Goal: Contribute content: Contribute content

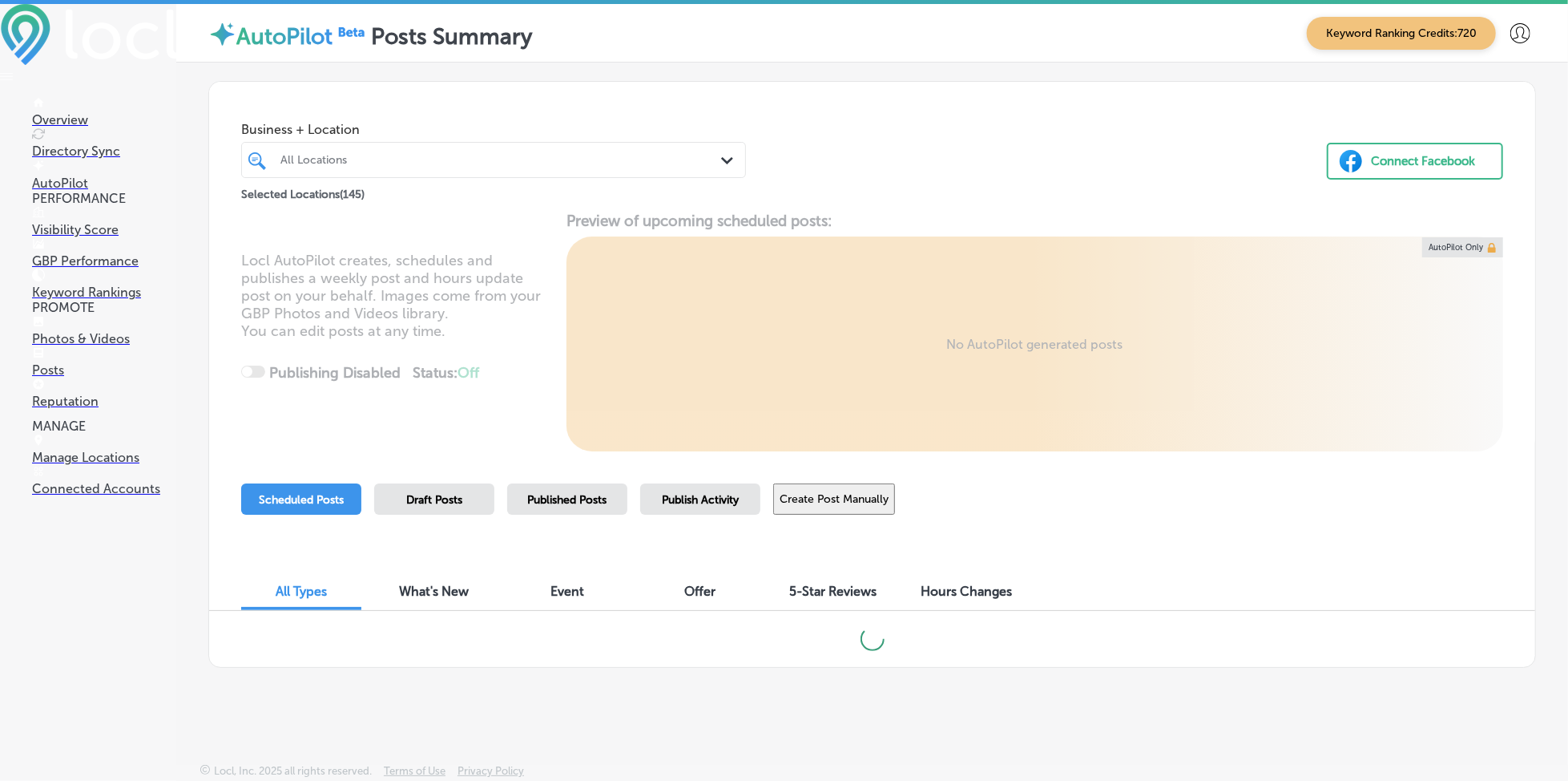
scroll to position [3, 0]
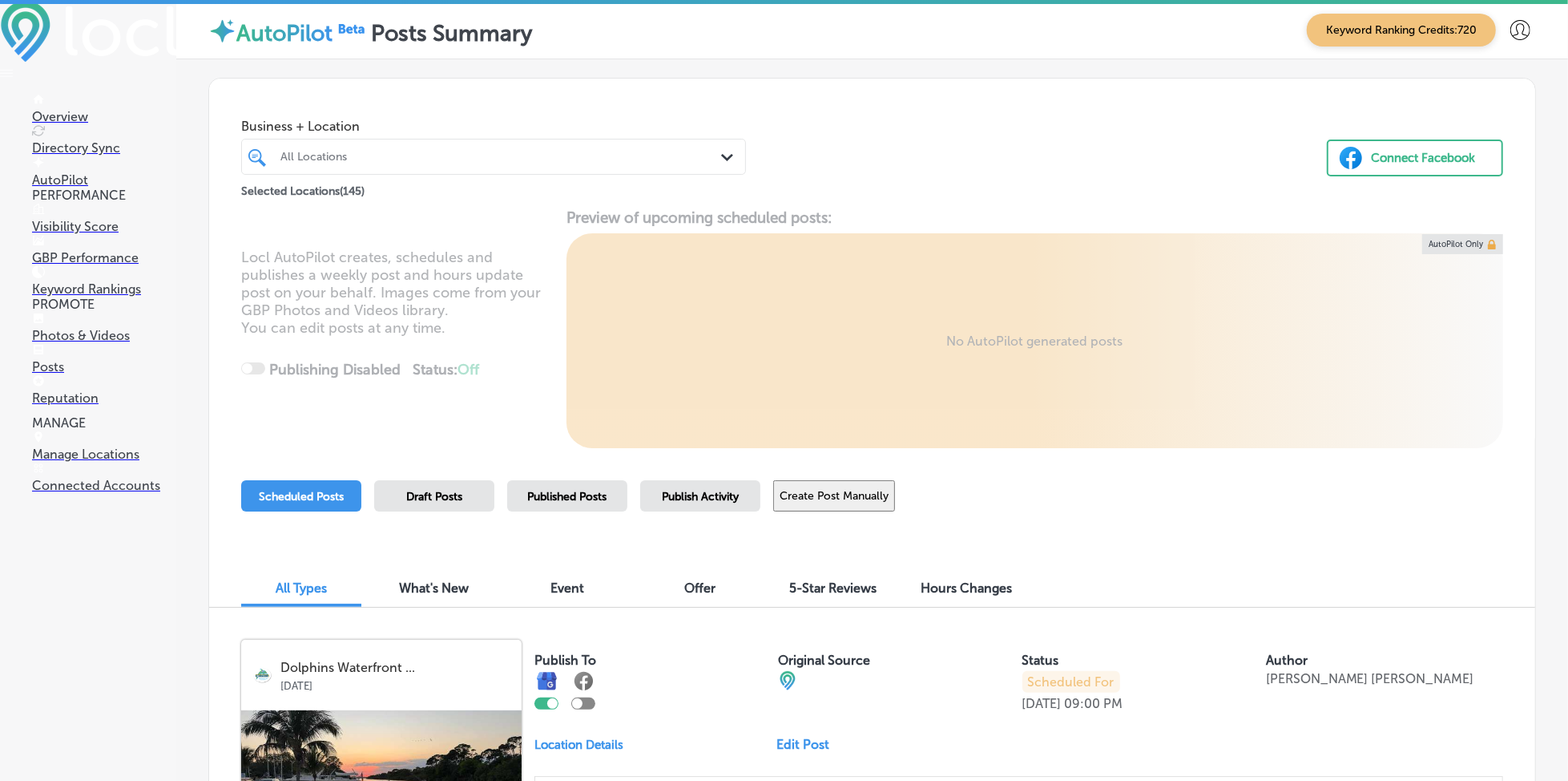
click at [109, 406] on link "Reputation" at bounding box center [104, 390] width 144 height 30
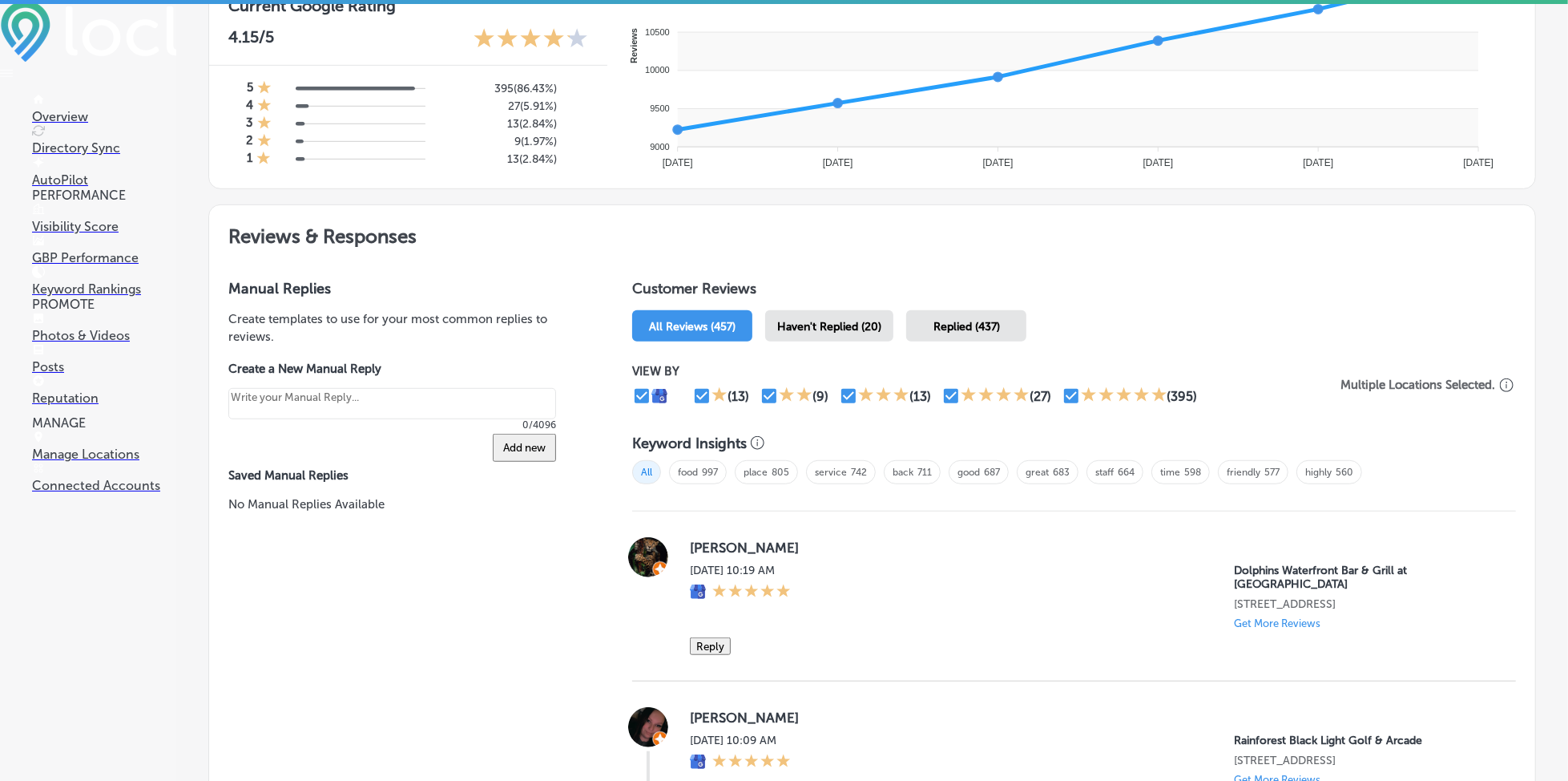
scroll to position [748, 0]
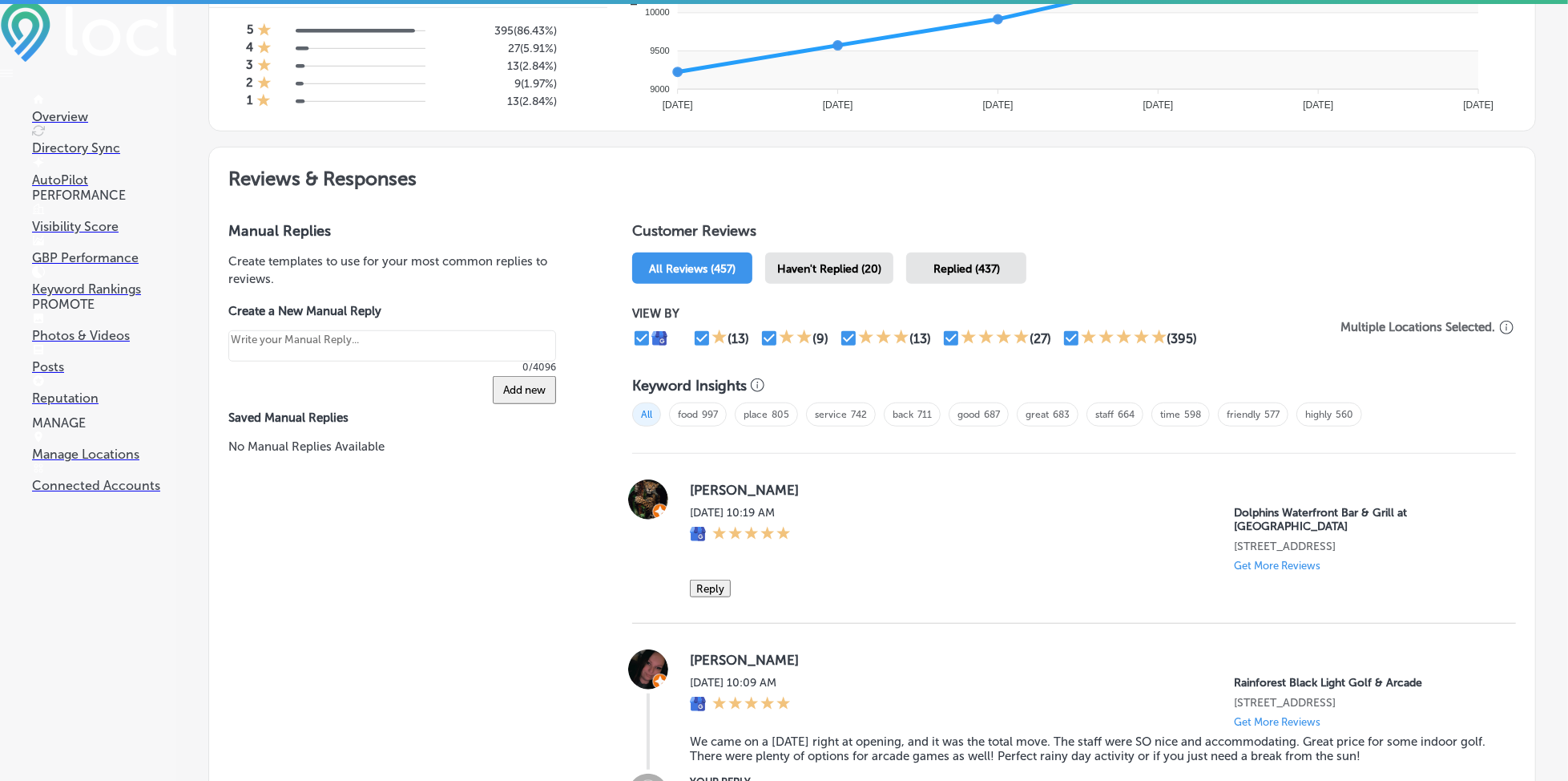
click at [836, 252] on div "Haven't Replied (20)" at bounding box center [829, 268] width 128 height 31
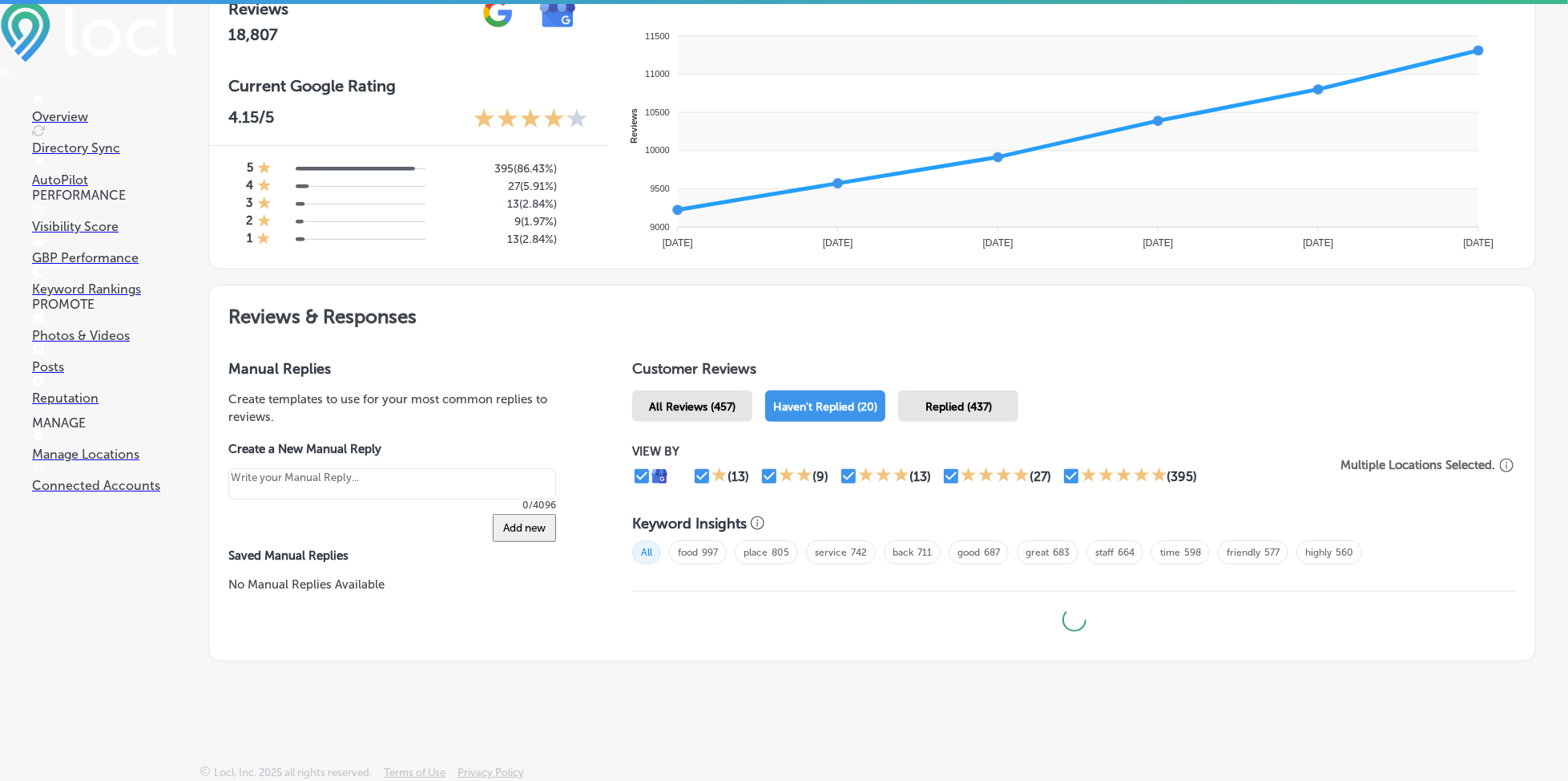
type textarea "x"
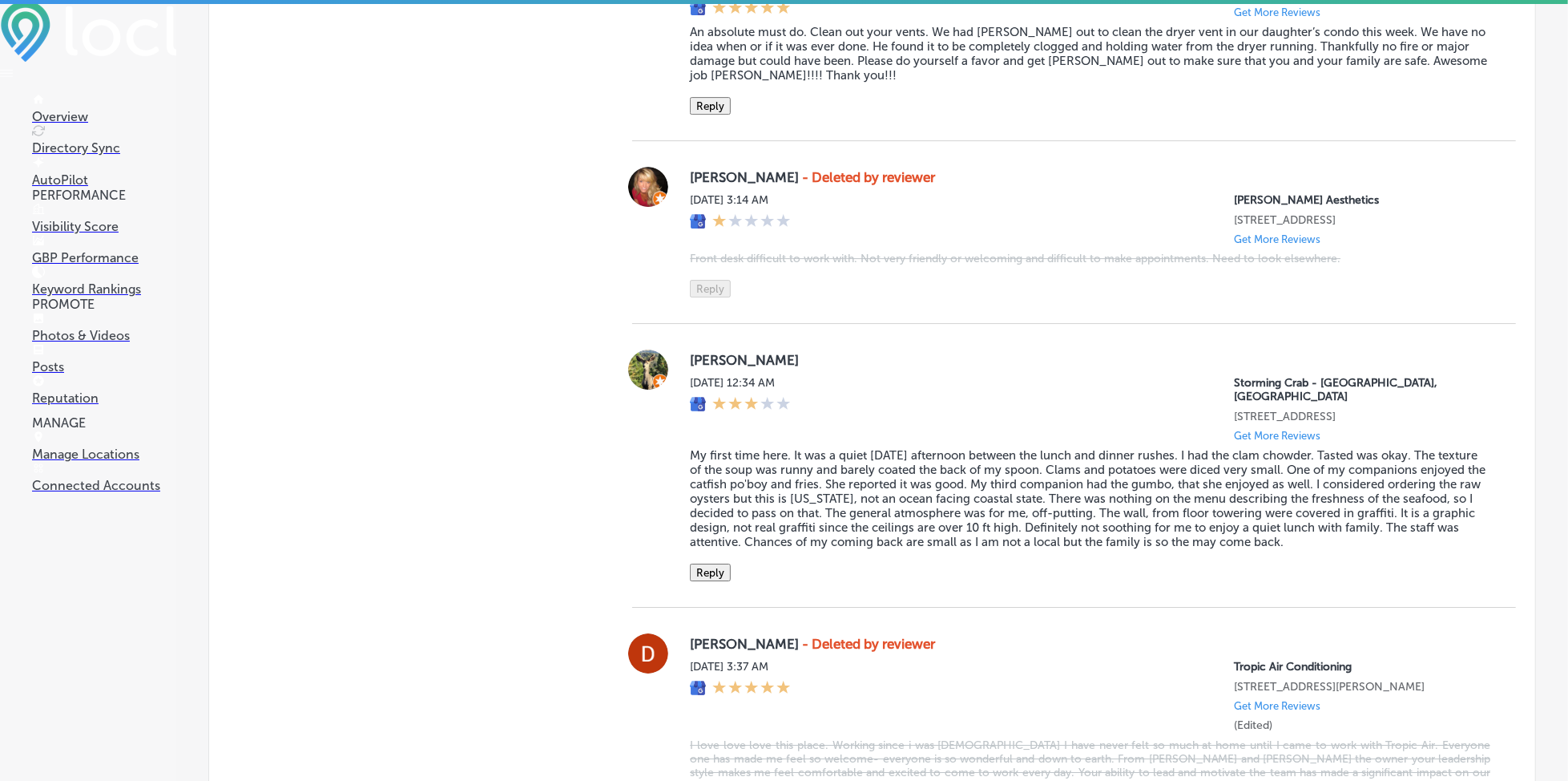
scroll to position [4062, 0]
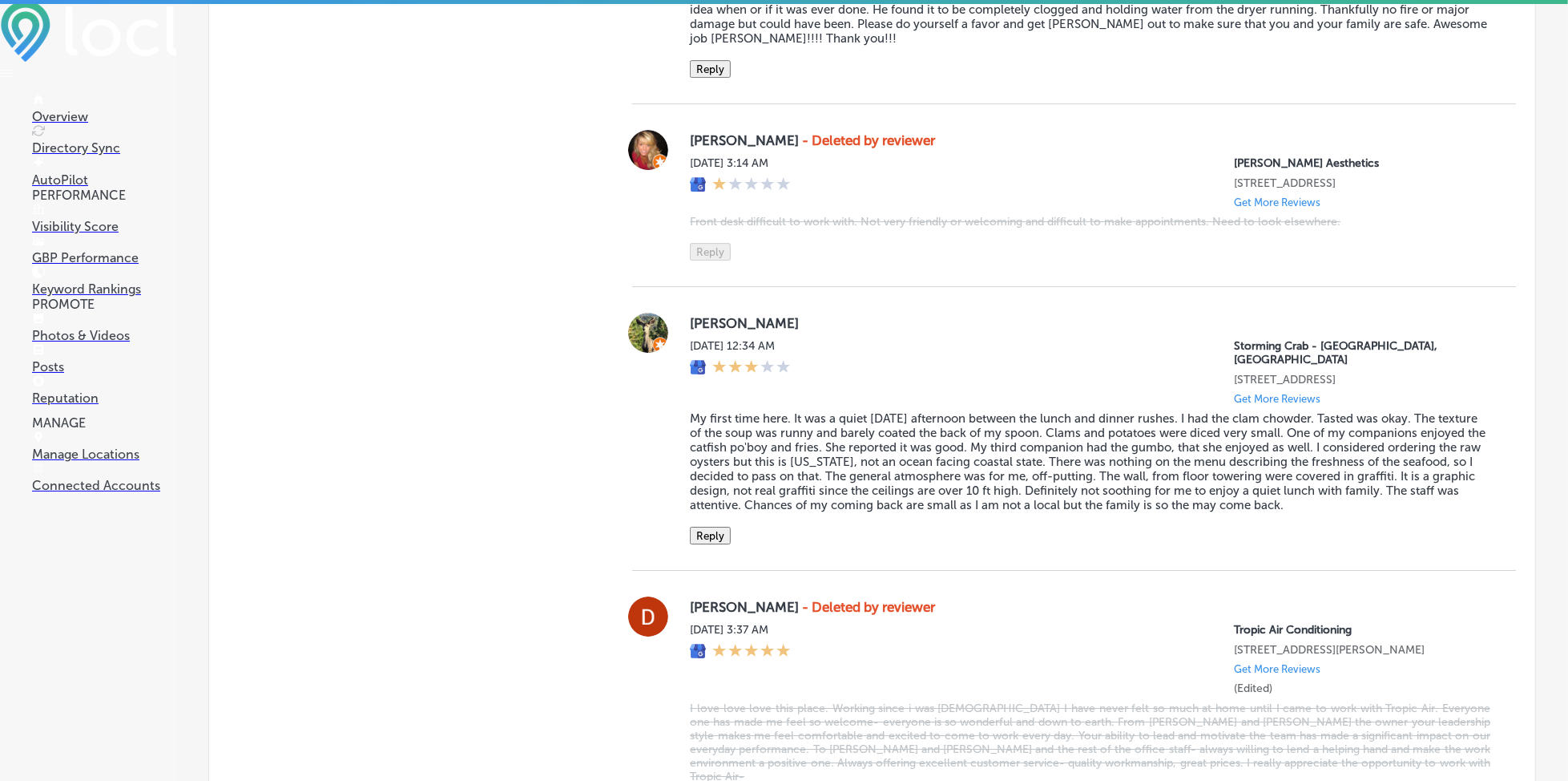
click at [120, 374] on link "Posts" at bounding box center [104, 359] width 144 height 30
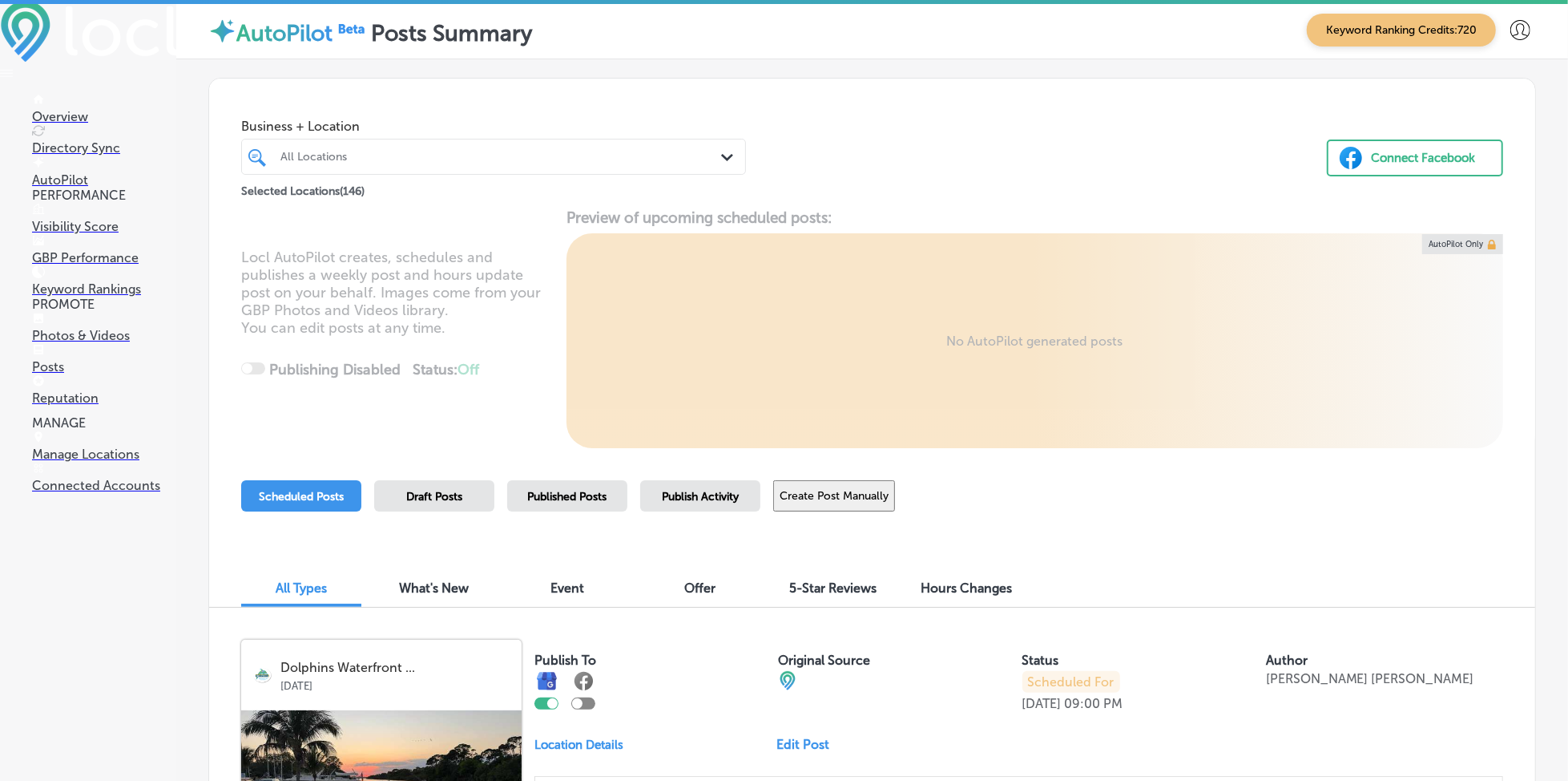
click at [489, 158] on div "All Locations" at bounding box center [501, 157] width 442 height 14
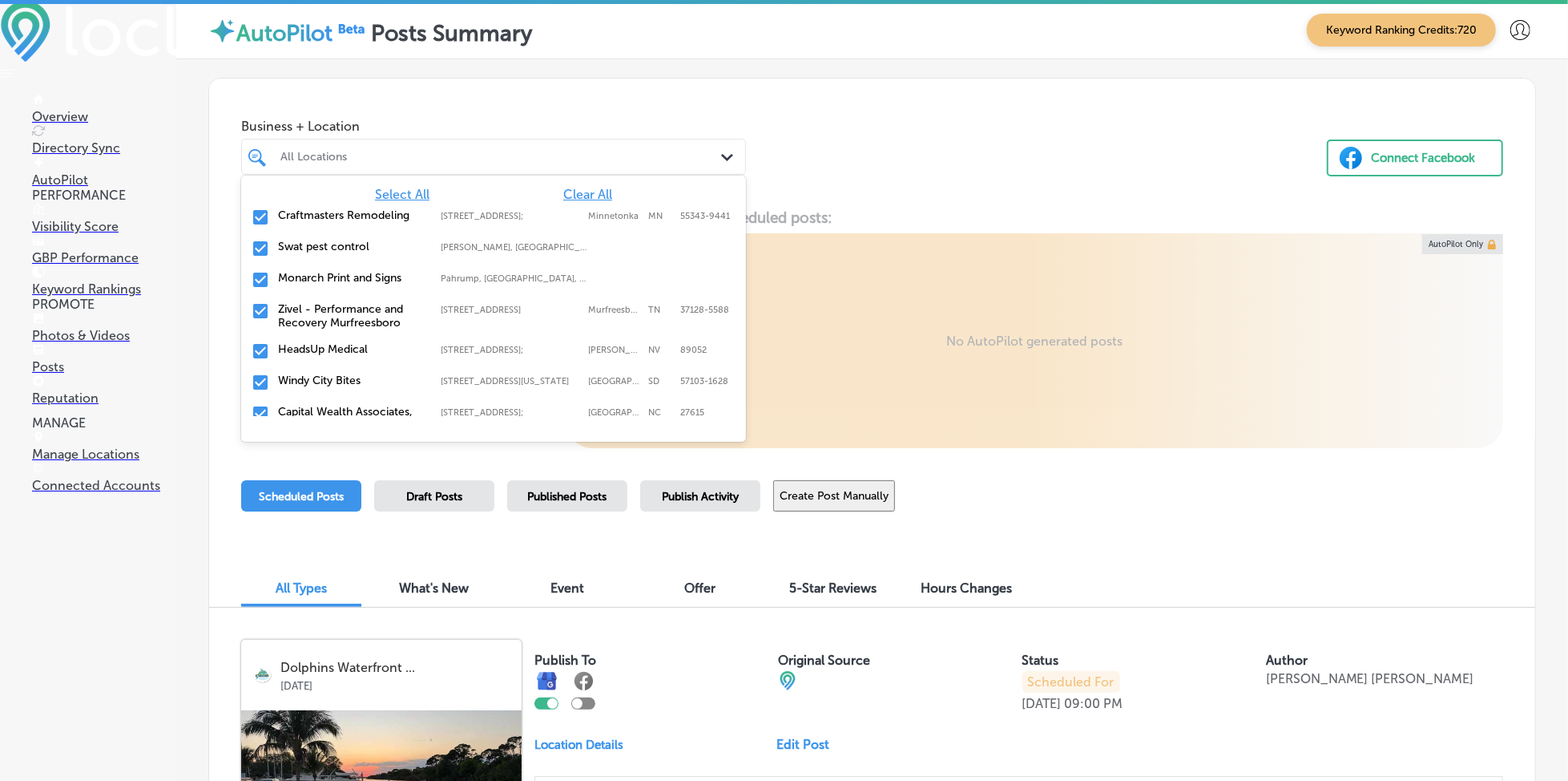
click at [586, 187] on span "Clear All" at bounding box center [588, 195] width 49 height 15
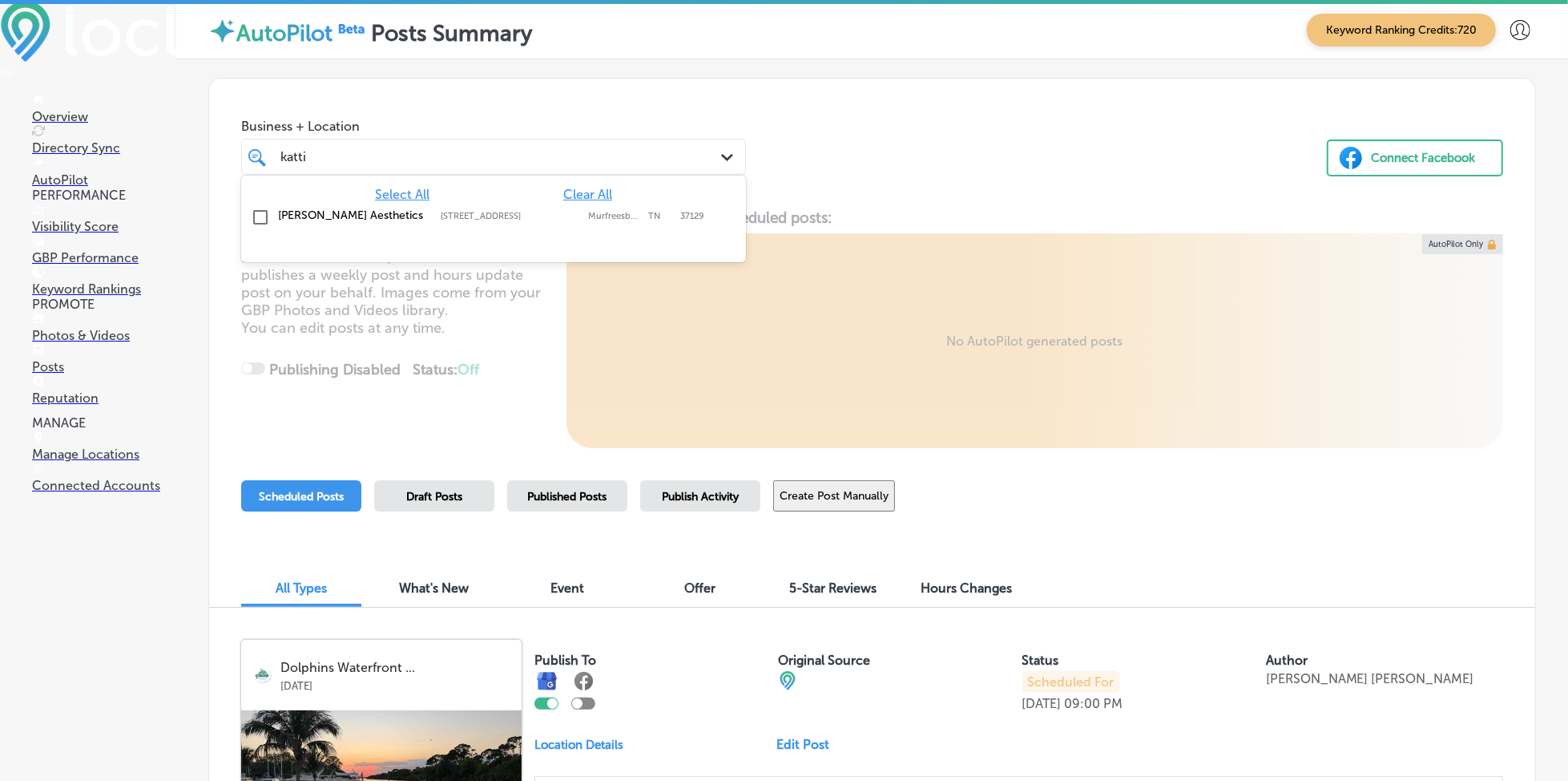
click at [430, 219] on div "[PERSON_NAME] Aesthetics [STREET_ADDRESS][GEOGRAPHIC_DATA][STREET_ADDRESS]" at bounding box center [461, 215] width 367 height 14
type input "katti"
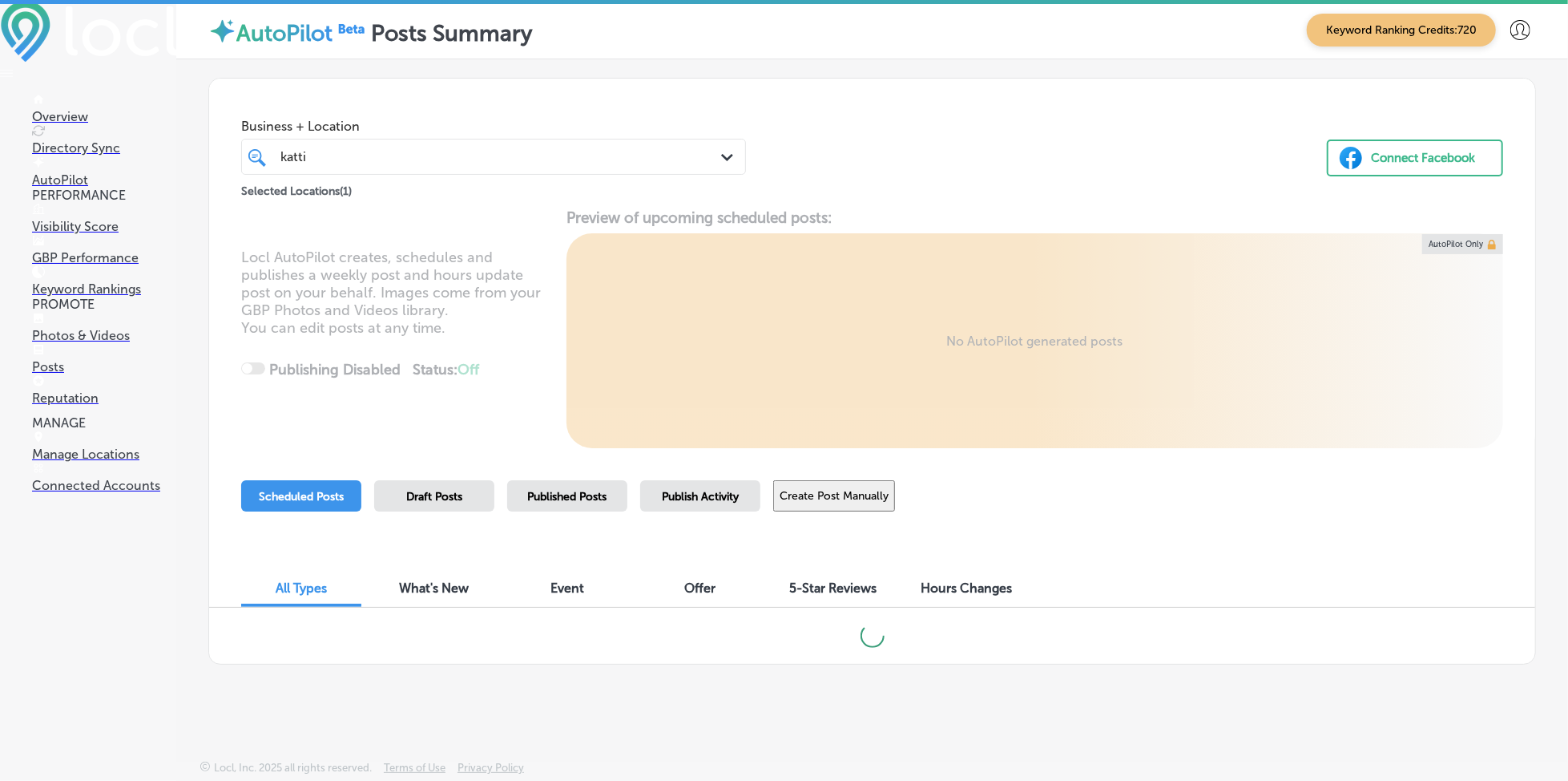
click at [889, 169] on div "Business + Location katti katti Path Created with Sketch. Selected Locations ( …" at bounding box center [872, 140] width 1326 height 122
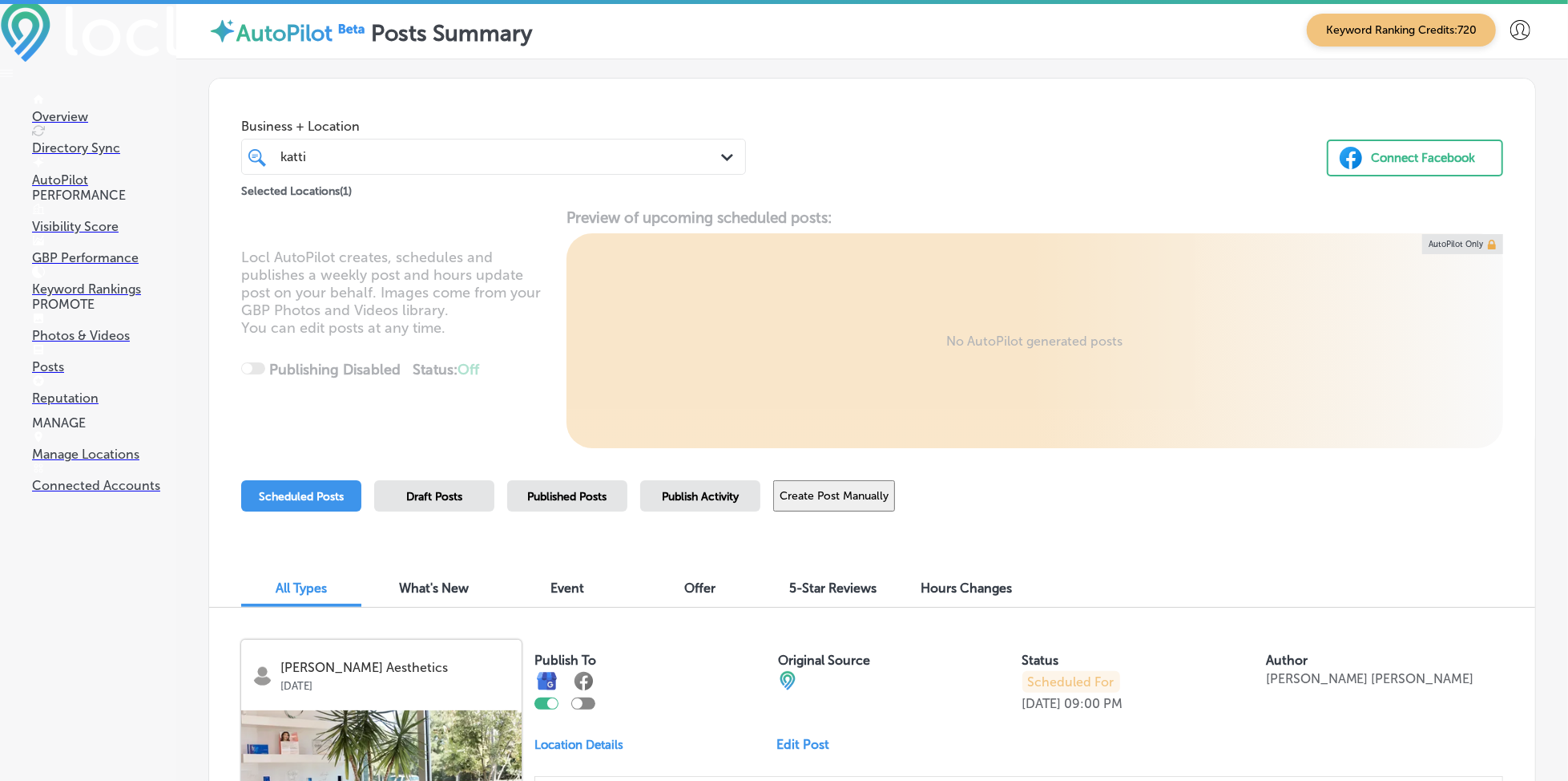
click at [863, 490] on button "Create Post Manually" at bounding box center [834, 496] width 122 height 31
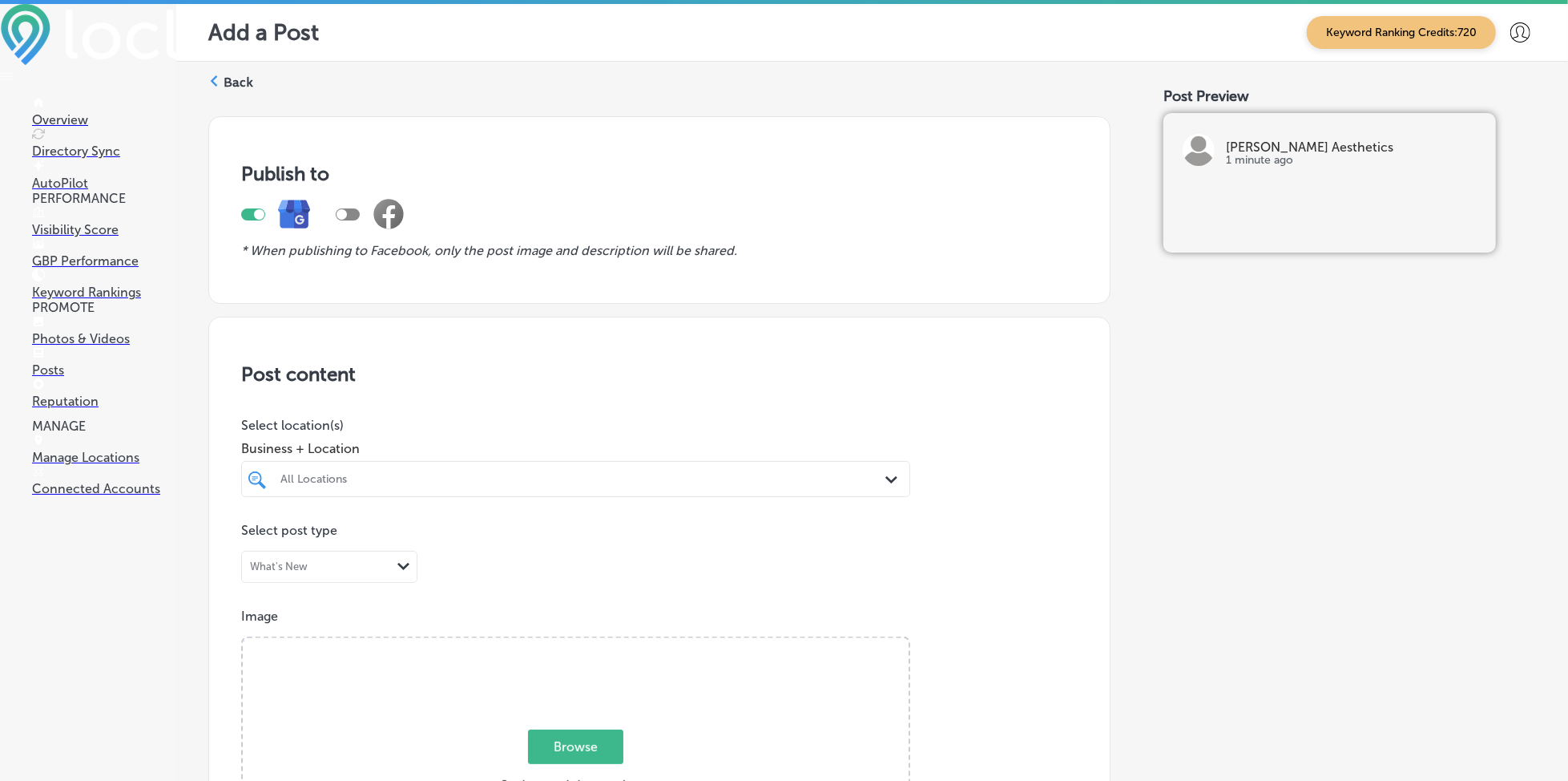
click at [414, 488] on div at bounding box center [545, 479] width 534 height 22
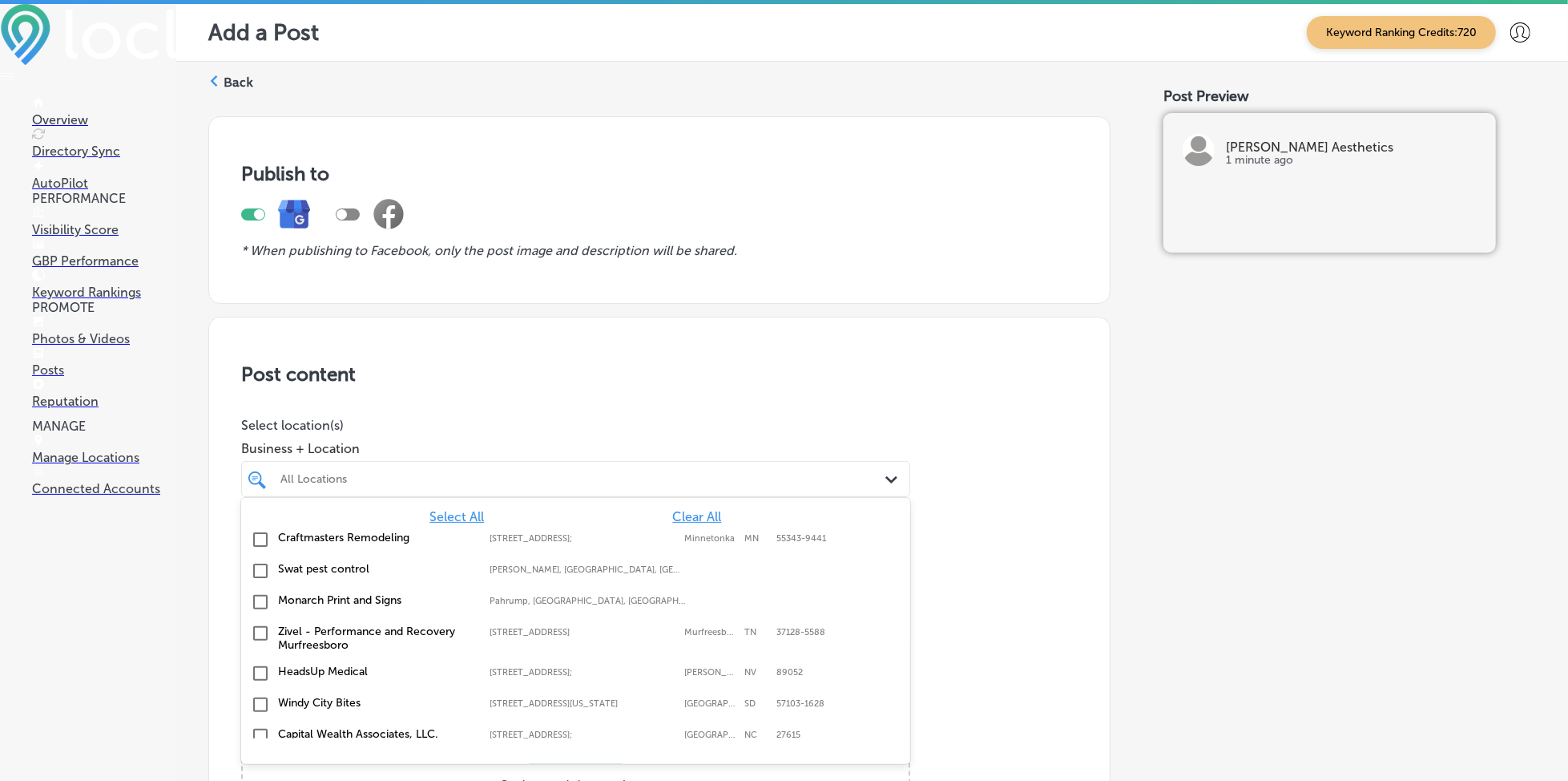
click at [675, 517] on span "Clear All" at bounding box center [698, 517] width 49 height 15
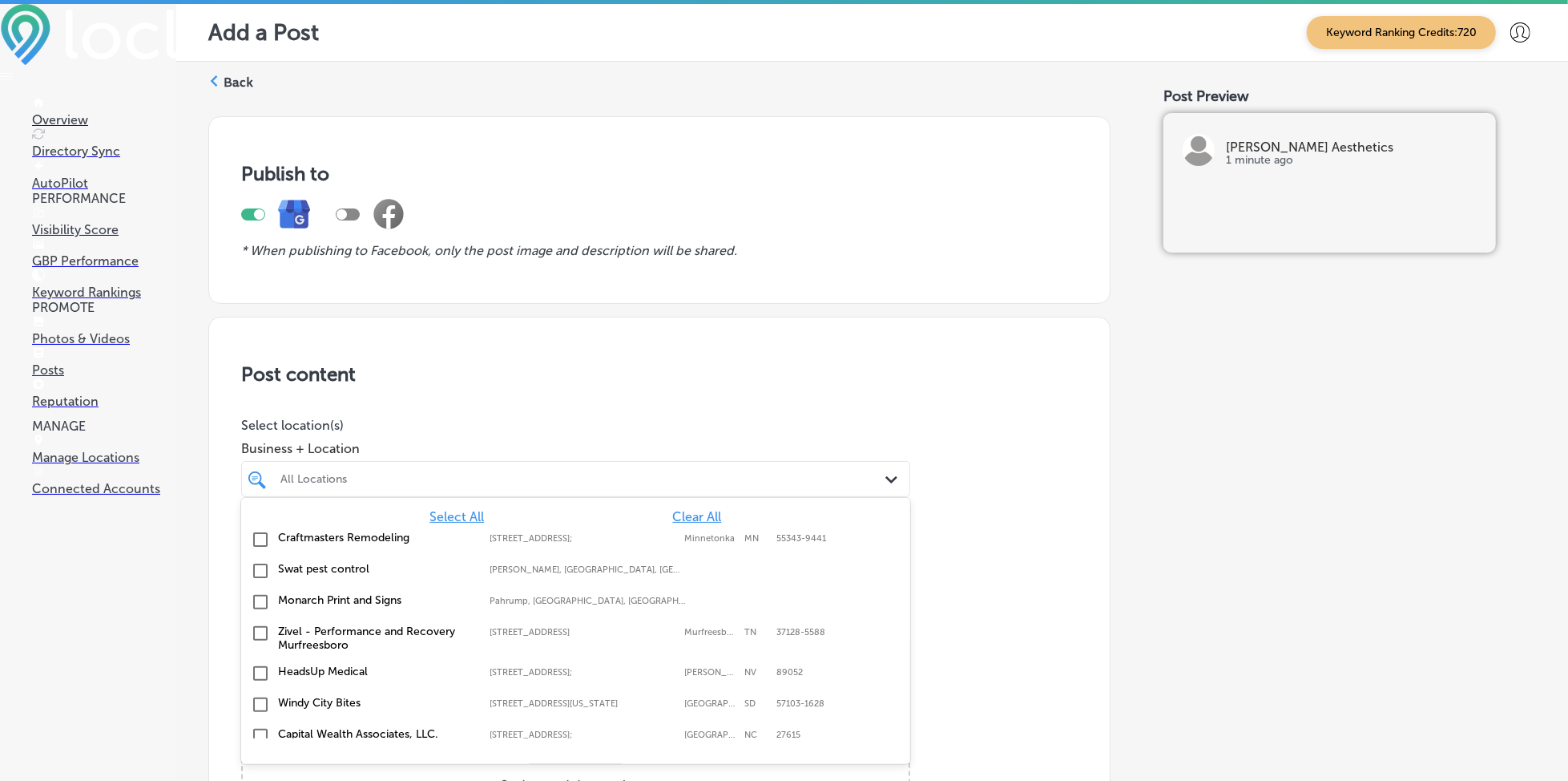
click at [675, 517] on span "Clear All" at bounding box center [698, 517] width 49 height 15
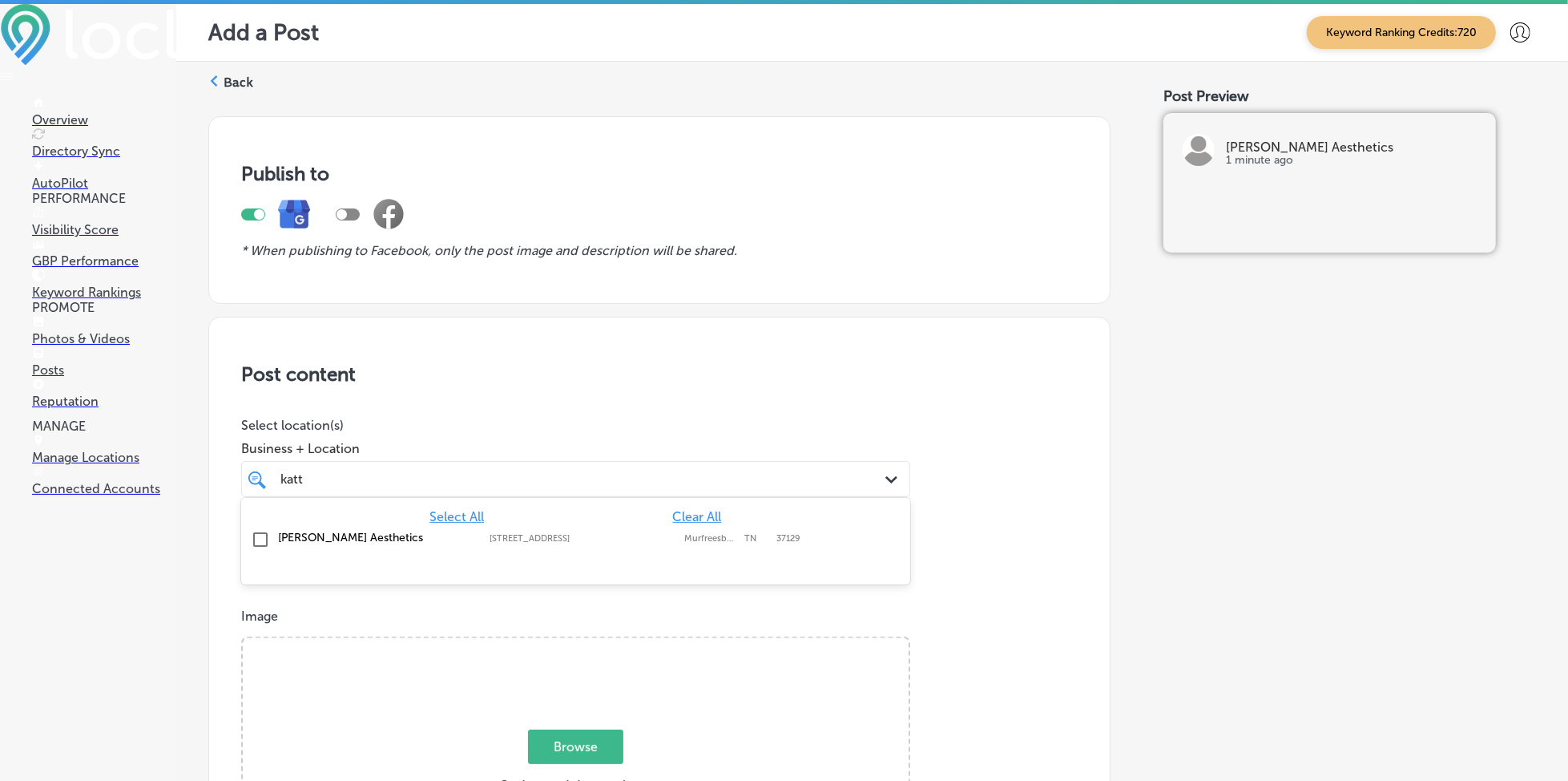
click at [628, 543] on div "[PERSON_NAME] Aesthetics [STREET_ADDRESS][GEOGRAPHIC_DATA][STREET_ADDRESS]" at bounding box center [575, 540] width 656 height 25
type input "katt"
click at [753, 479] on div "katt katt" at bounding box center [545, 479] width 534 height 22
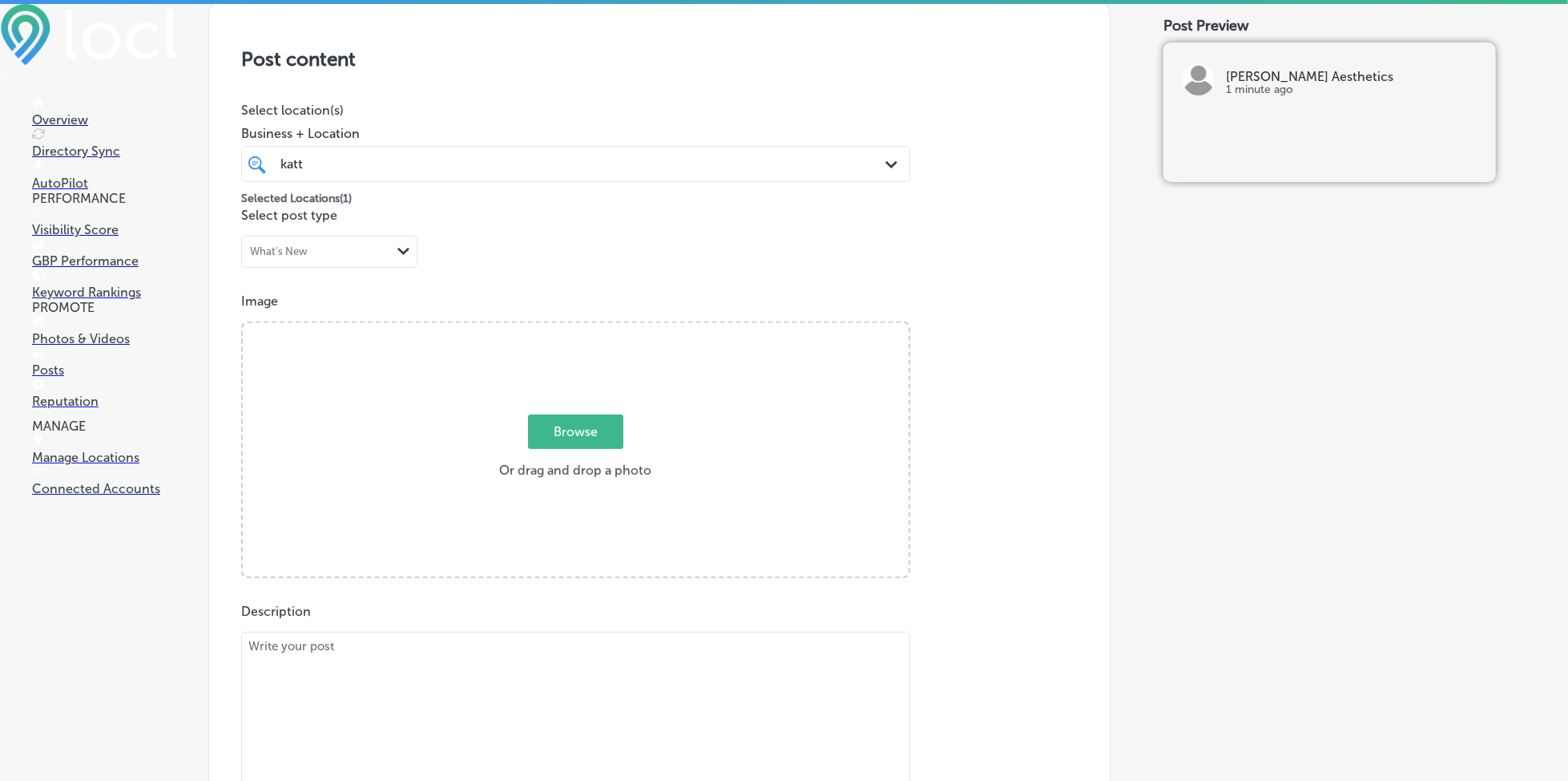
scroll to position [321, 0]
click at [571, 431] on span "Browse" at bounding box center [576, 426] width 96 height 35
click at [571, 322] on input "Browse Or drag and drop a photo" at bounding box center [576, 320] width 666 height 5
type input "C:\fakepath\image (73).png"
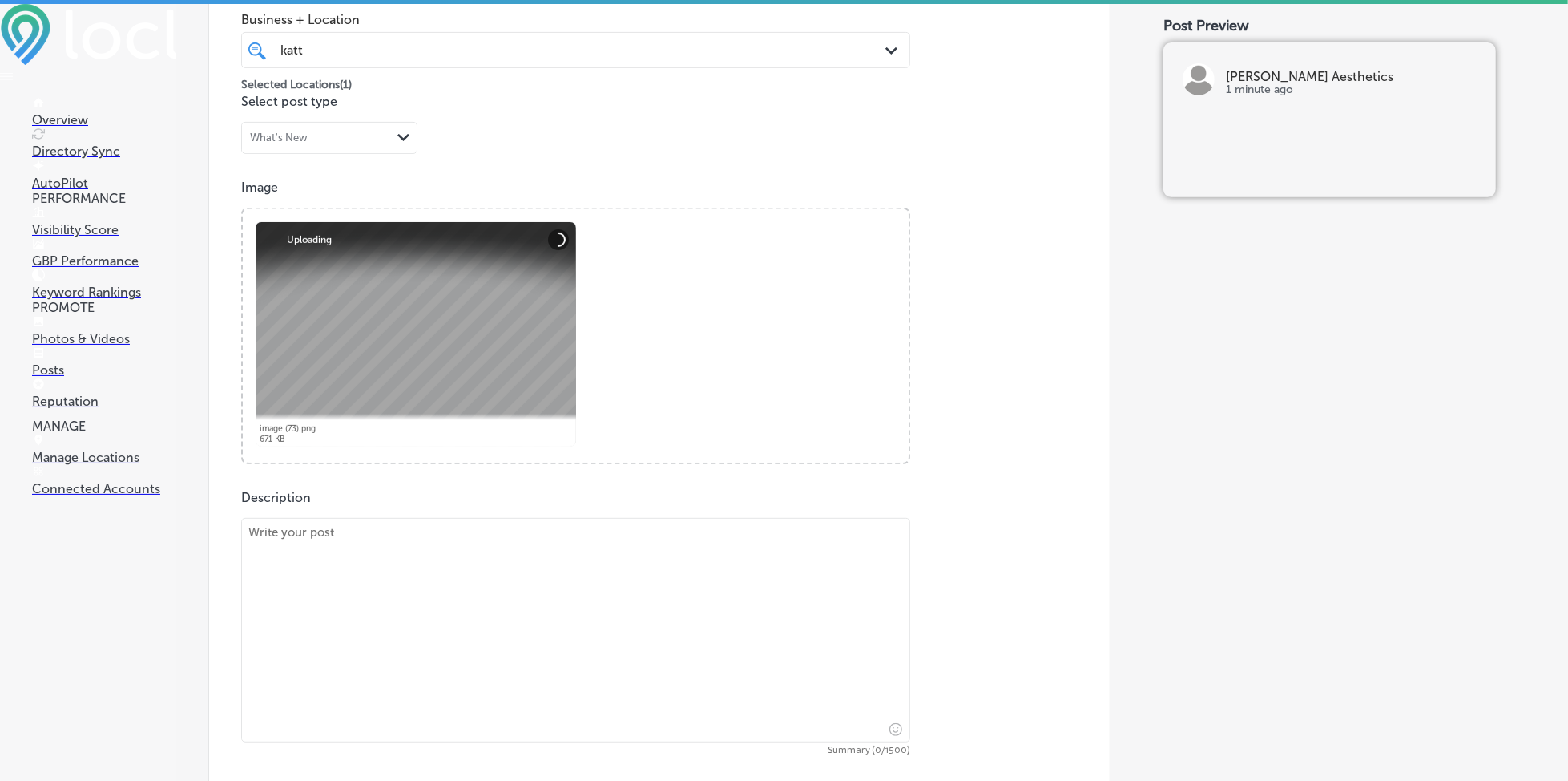
scroll to position [534, 0]
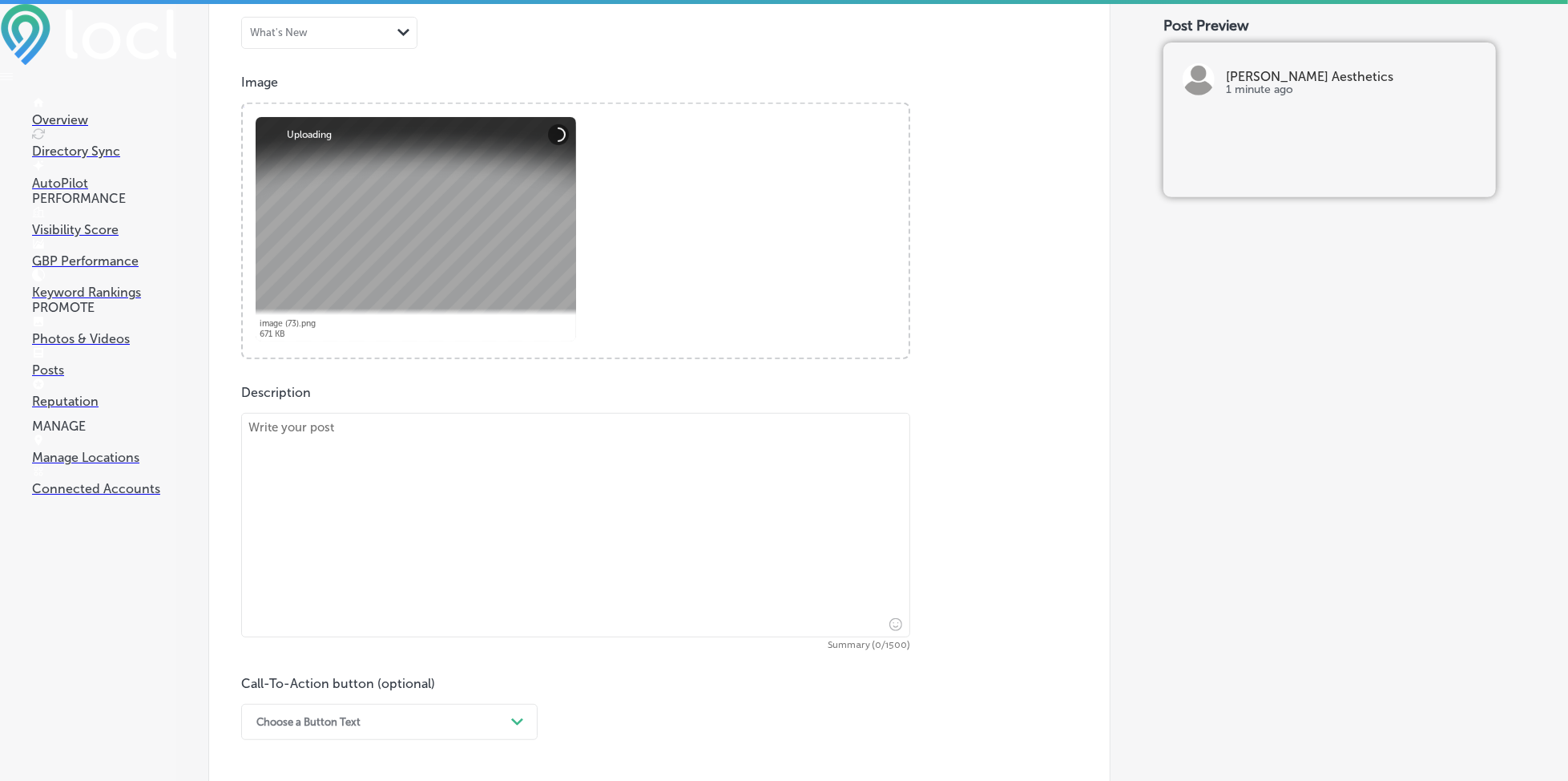
click at [401, 496] on textarea at bounding box center [576, 524] width 669 height 224
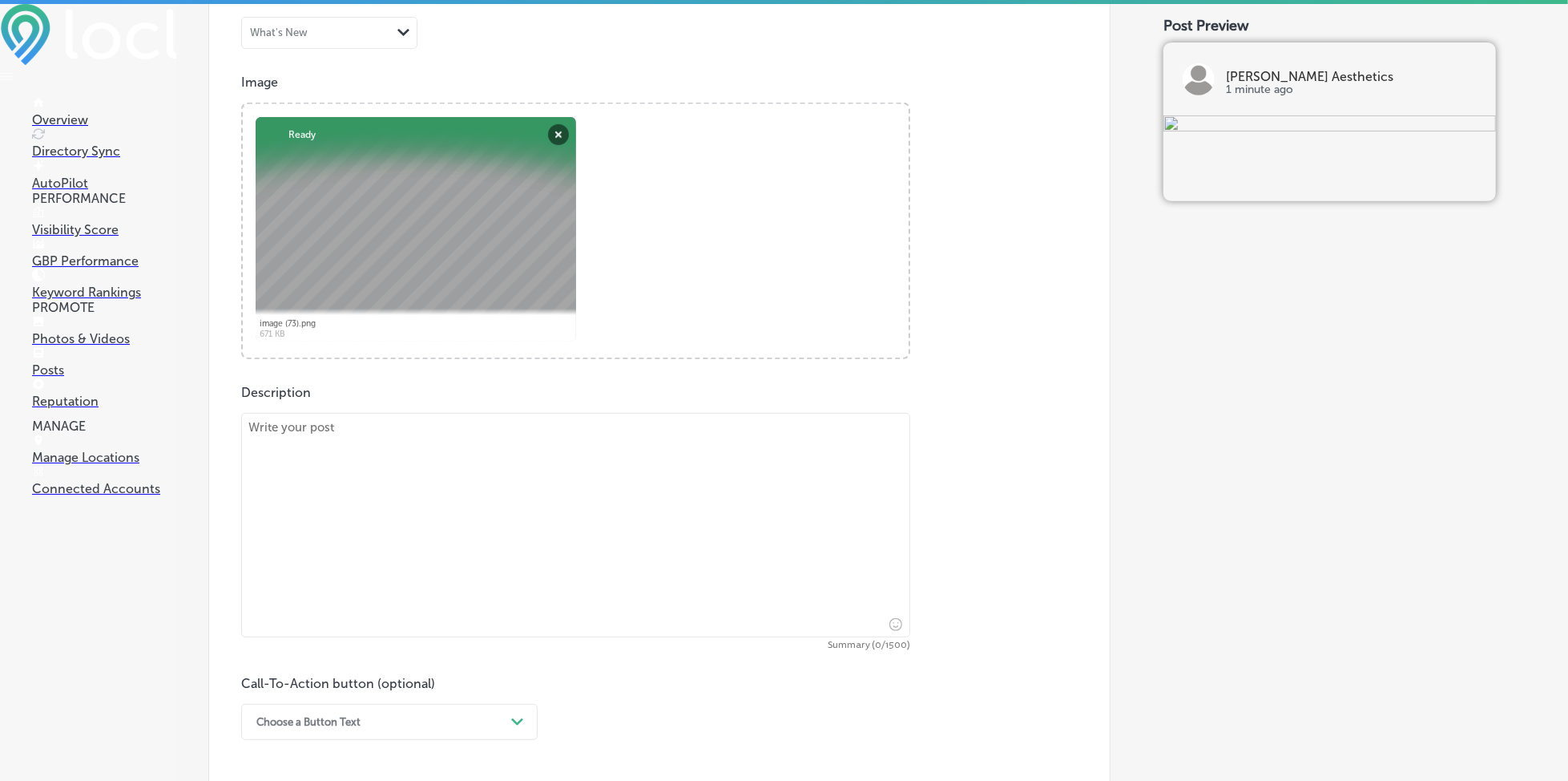
click at [295, 443] on textarea at bounding box center [576, 524] width 669 height 224
paste textarea "Lor ipsum do sita cons adipisc elitse doei Tempor’i Utla Etdolo Magnaal en Admi…"
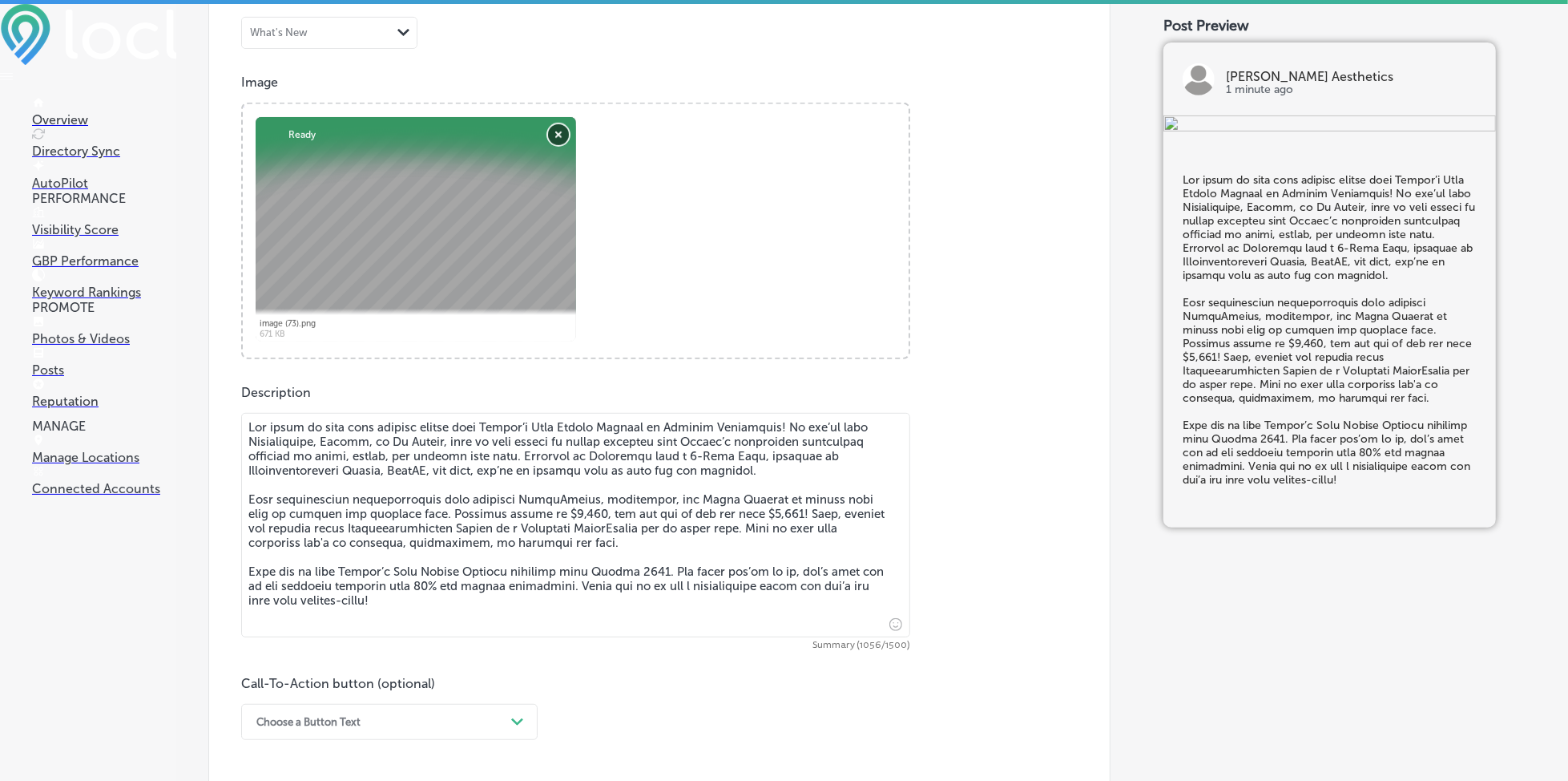
type textarea "Lor ipsum do sita cons adipisc elitse doei Tempor’i Utla Etdolo Magnaal en Admi…"
click at [552, 130] on button "Remove" at bounding box center [558, 135] width 21 height 21
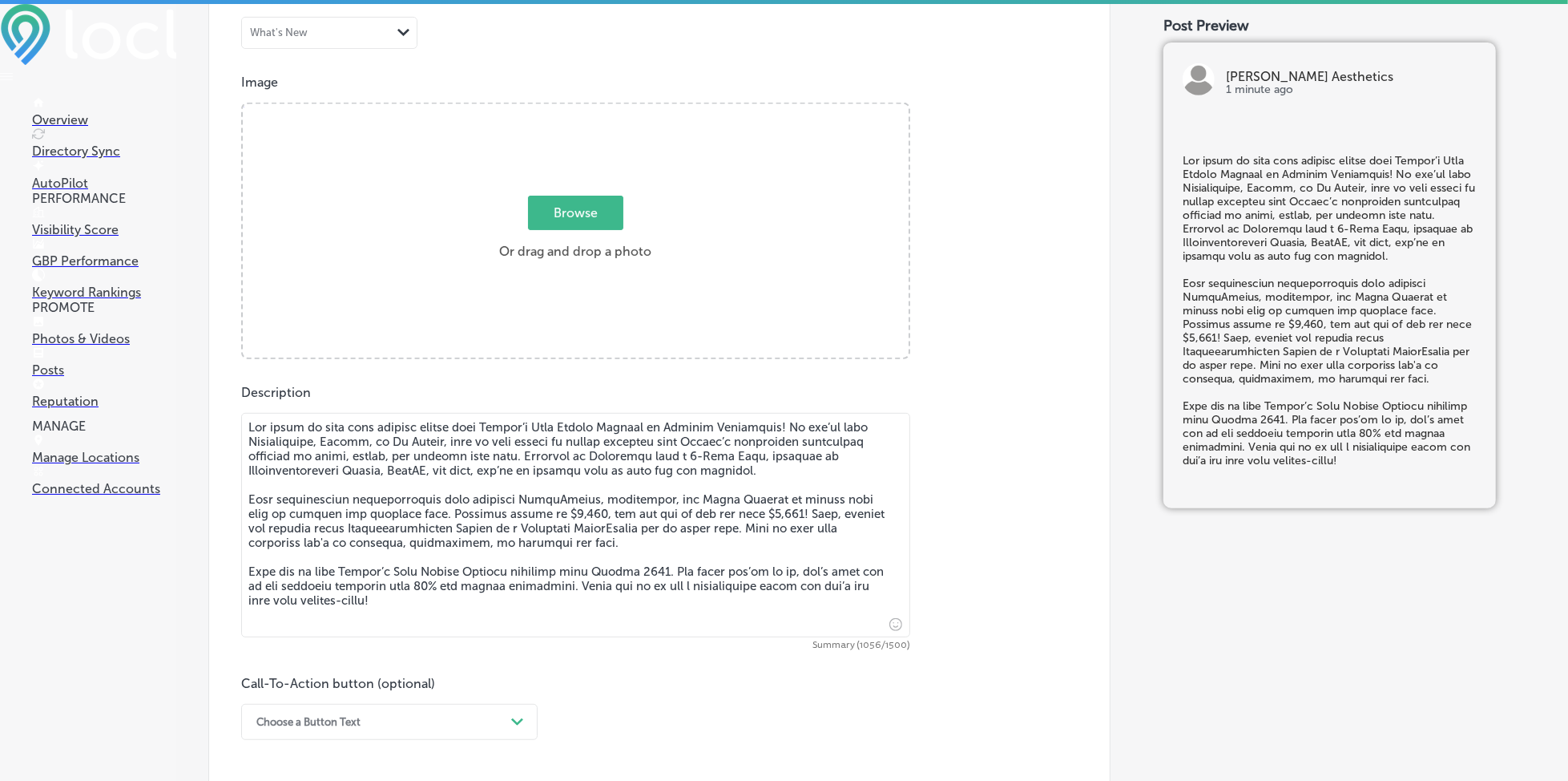
click at [571, 203] on span "Browse" at bounding box center [576, 213] width 96 height 35
click at [571, 109] on input "Browse Or drag and drop a photo" at bounding box center [576, 107] width 666 height 5
type input "C:\fakepath\[PERSON_NAME]-aesthetics-skincare-murfreesboro.png"
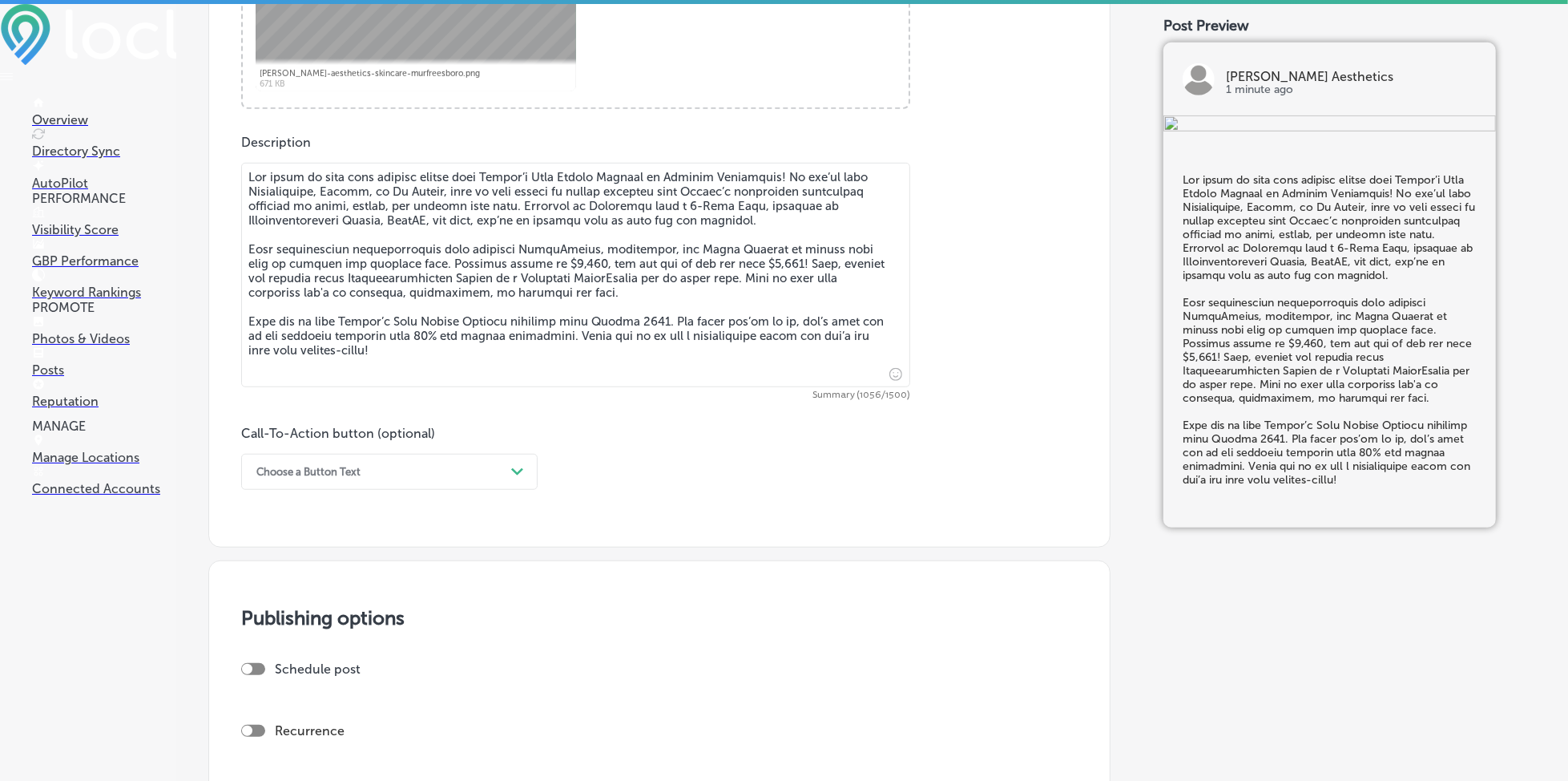
scroll to position [962, 0]
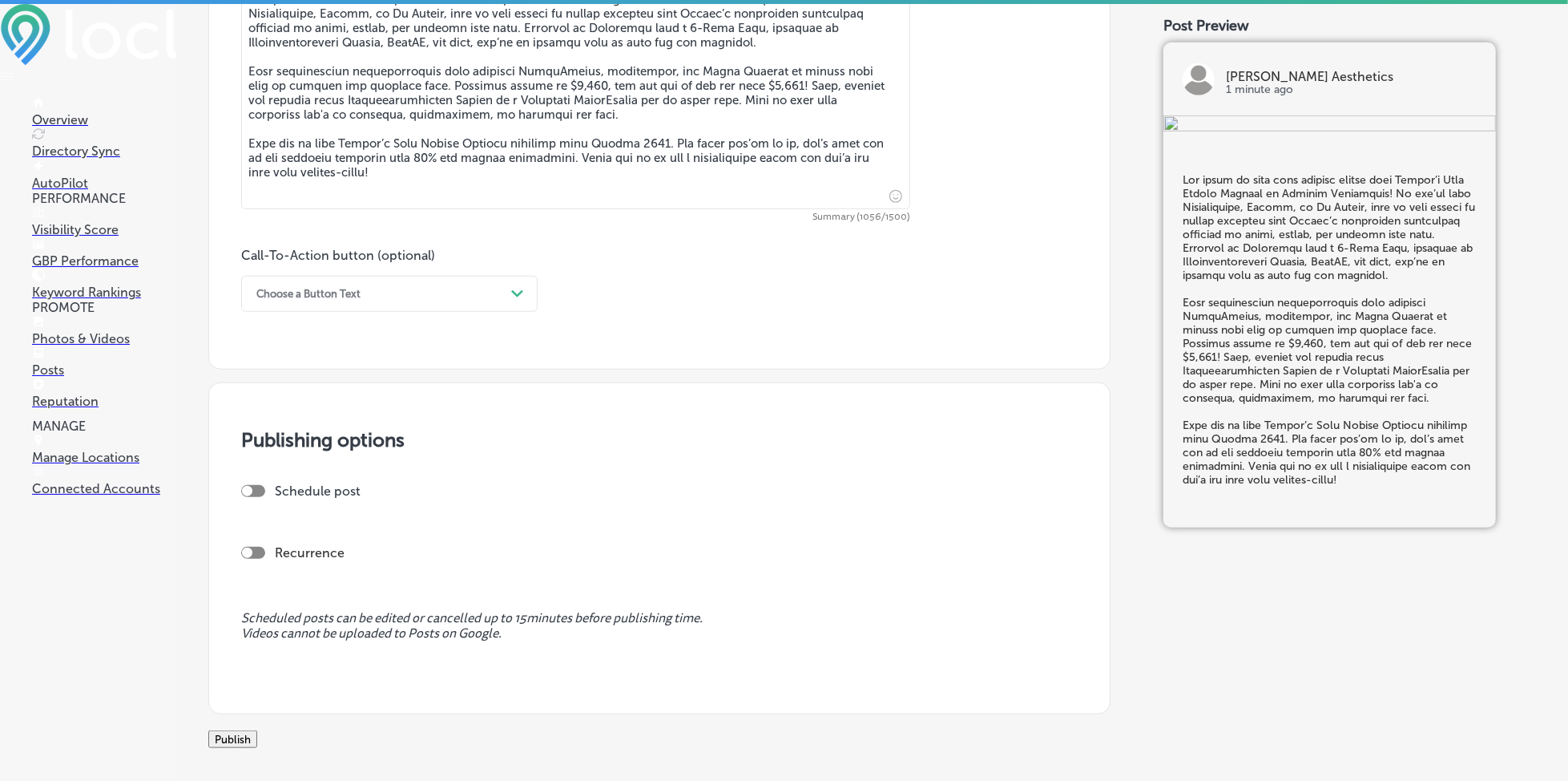
click at [392, 292] on div "Choose a Button Text" at bounding box center [376, 293] width 257 height 25
click at [329, 501] on div "Call Now" at bounding box center [389, 497] width 296 height 28
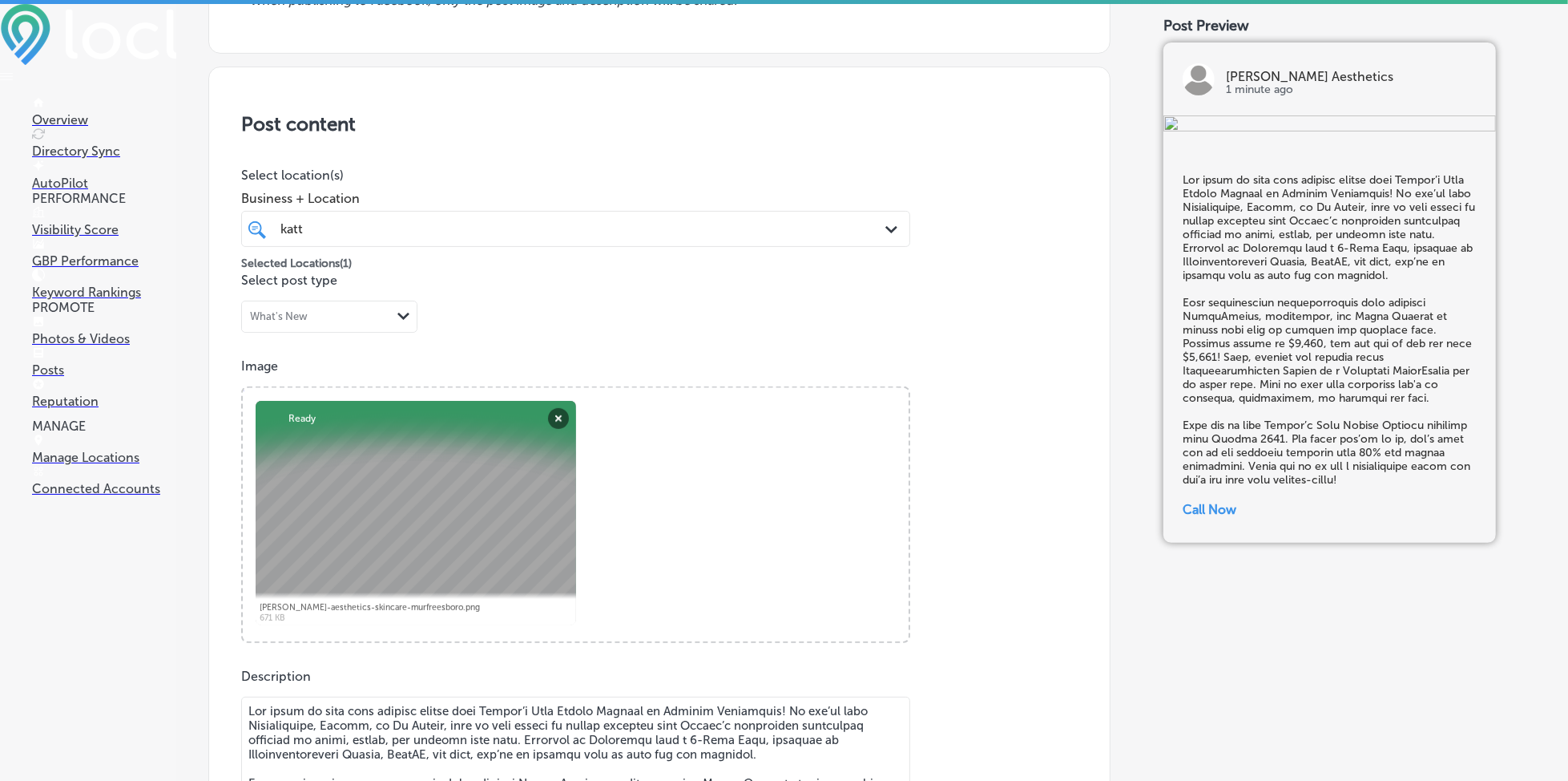
scroll to position [213, 0]
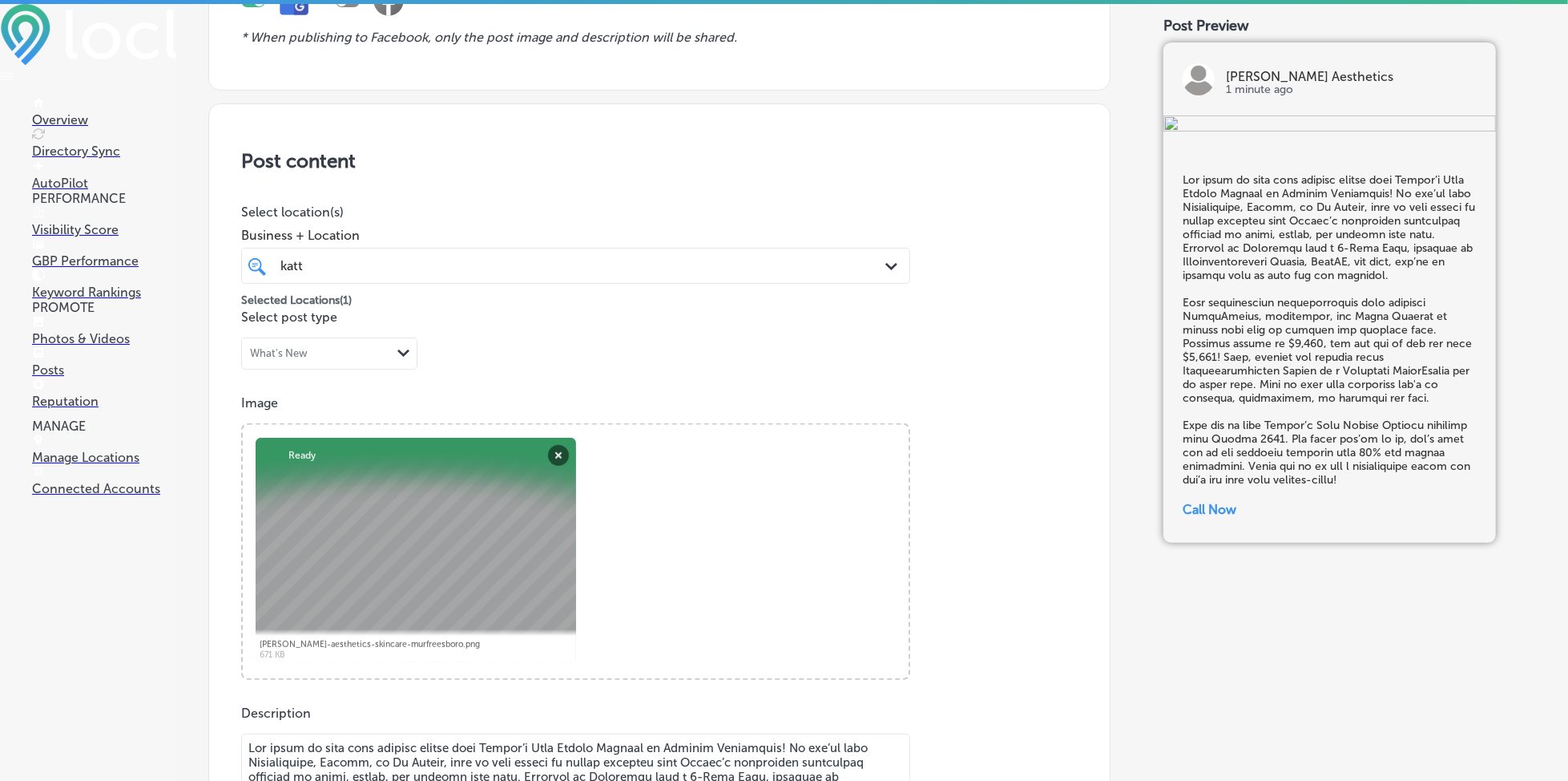
click at [548, 260] on div "katt katt" at bounding box center [545, 266] width 534 height 22
click at [548, 259] on div "katt katt" at bounding box center [545, 266] width 534 height 22
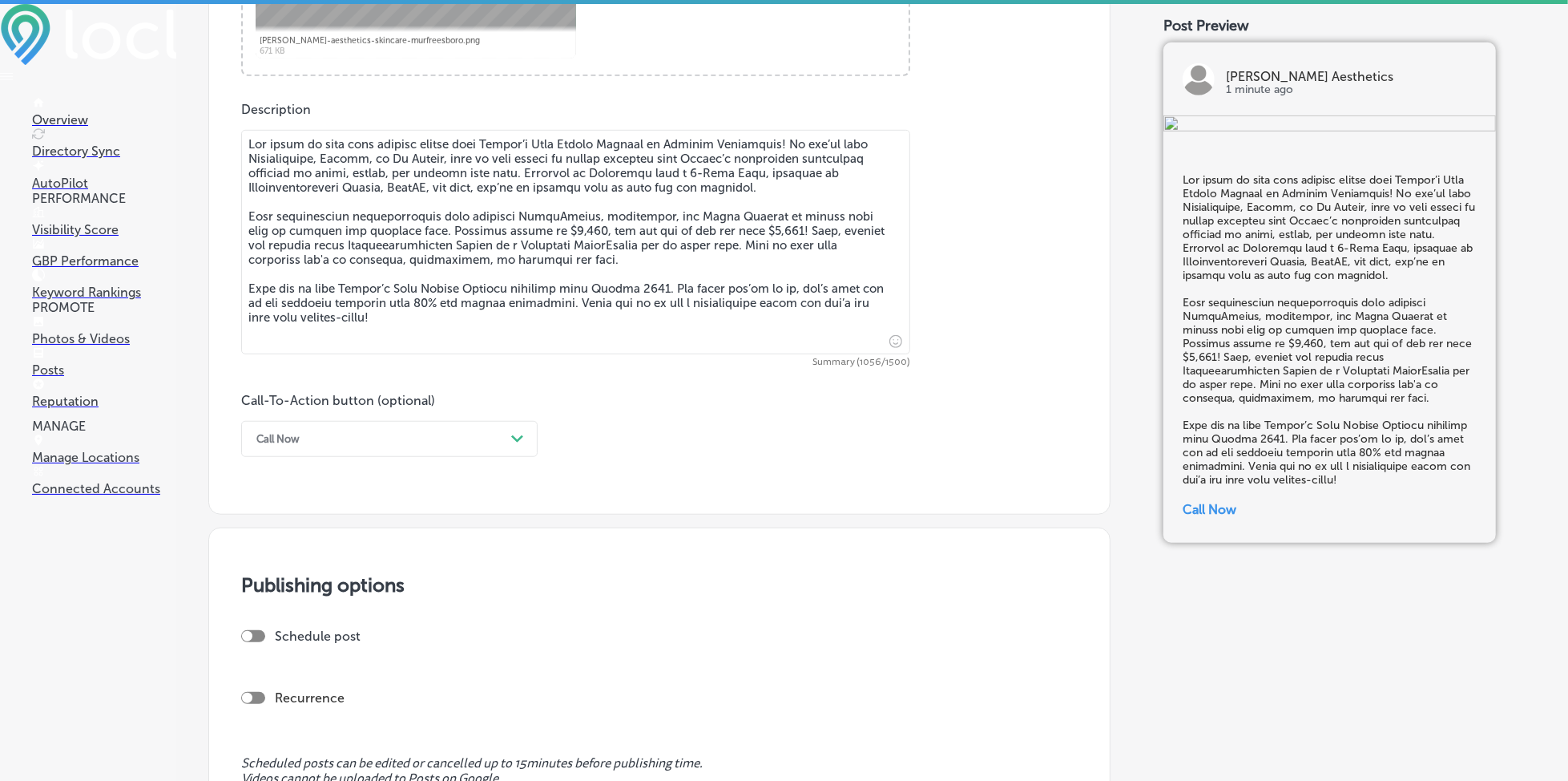
scroll to position [855, 0]
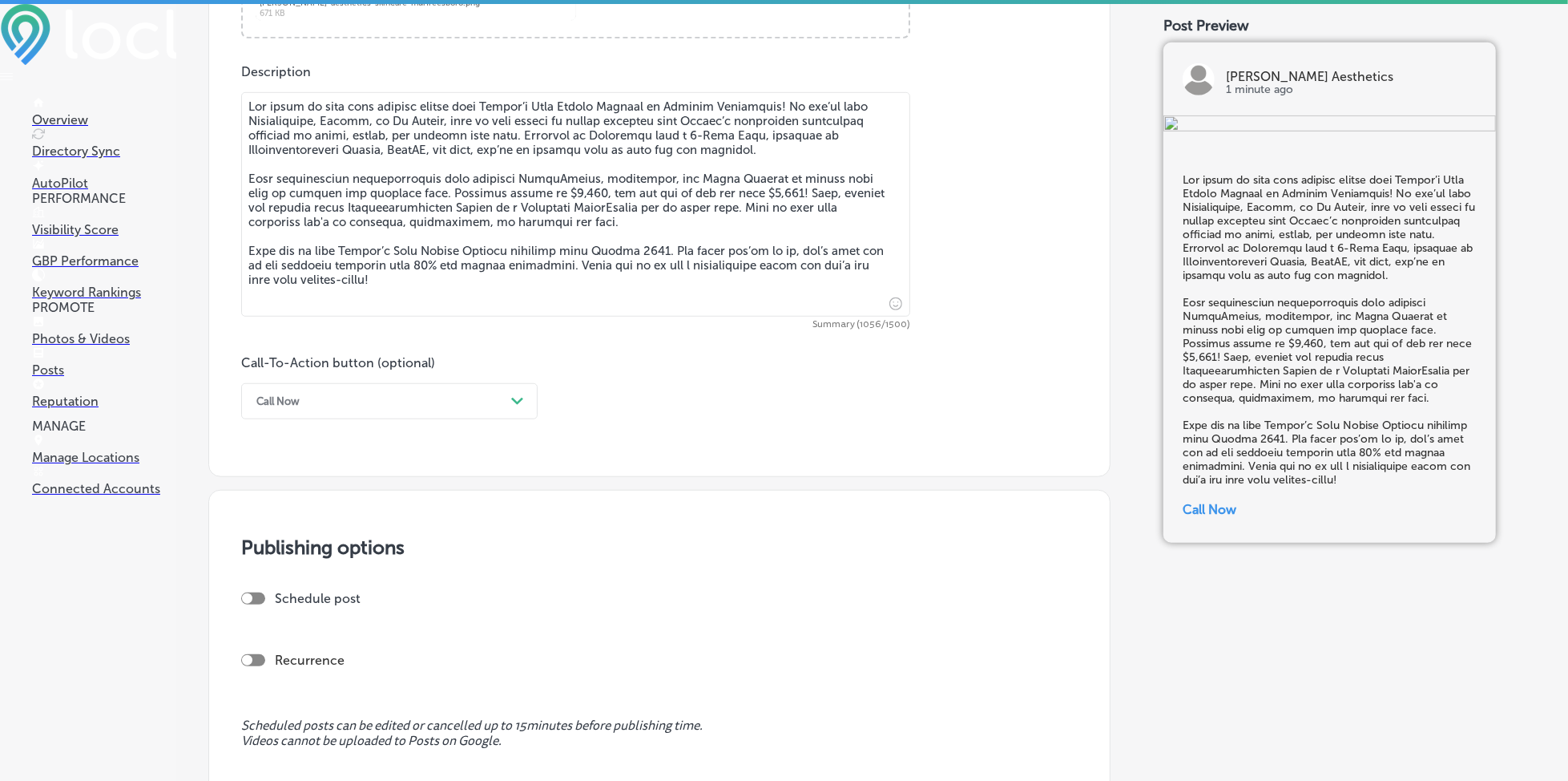
click at [769, 297] on textarea at bounding box center [576, 204] width 669 height 224
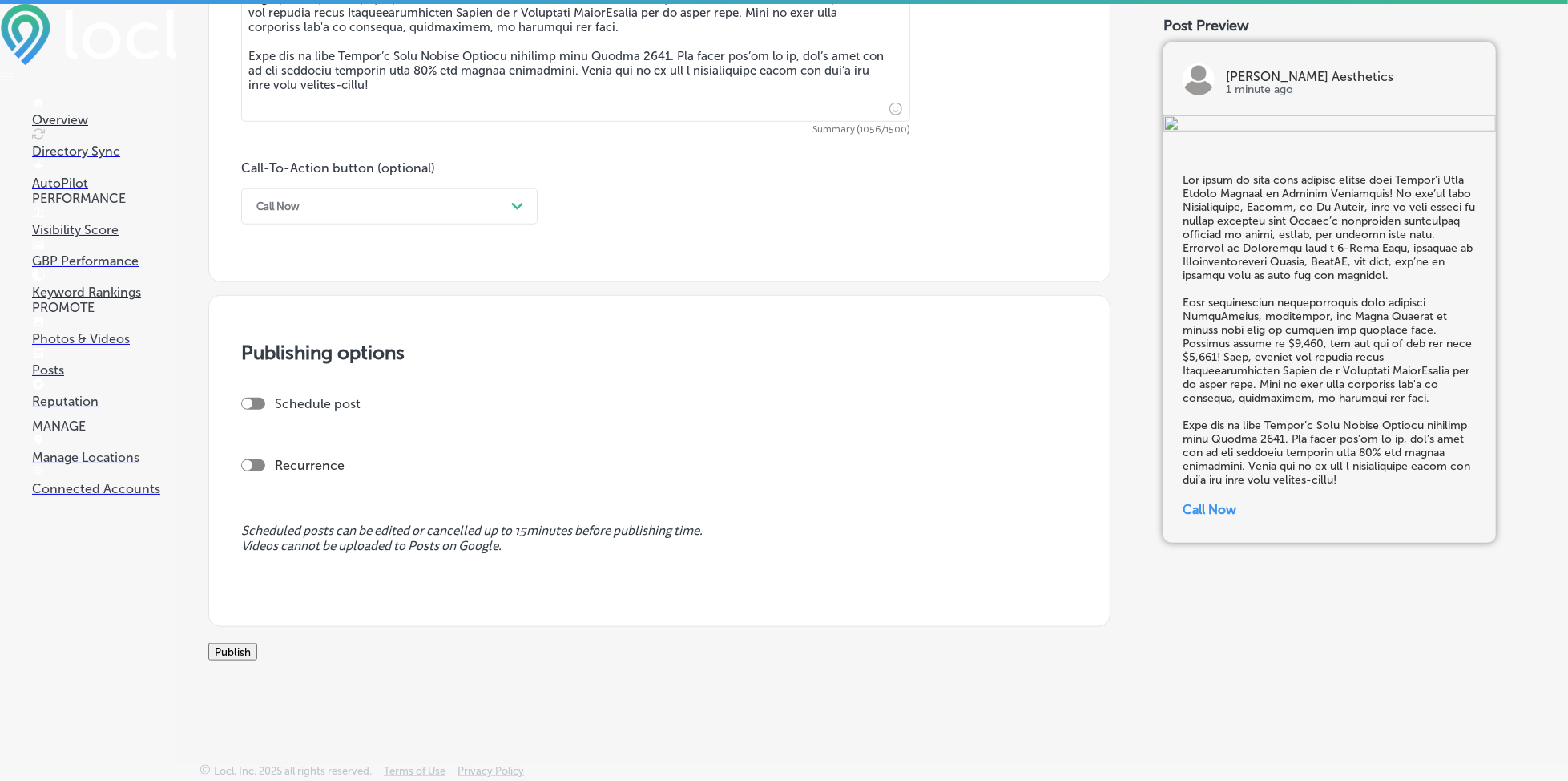
click at [257, 643] on button "Publish" at bounding box center [233, 651] width 49 height 18
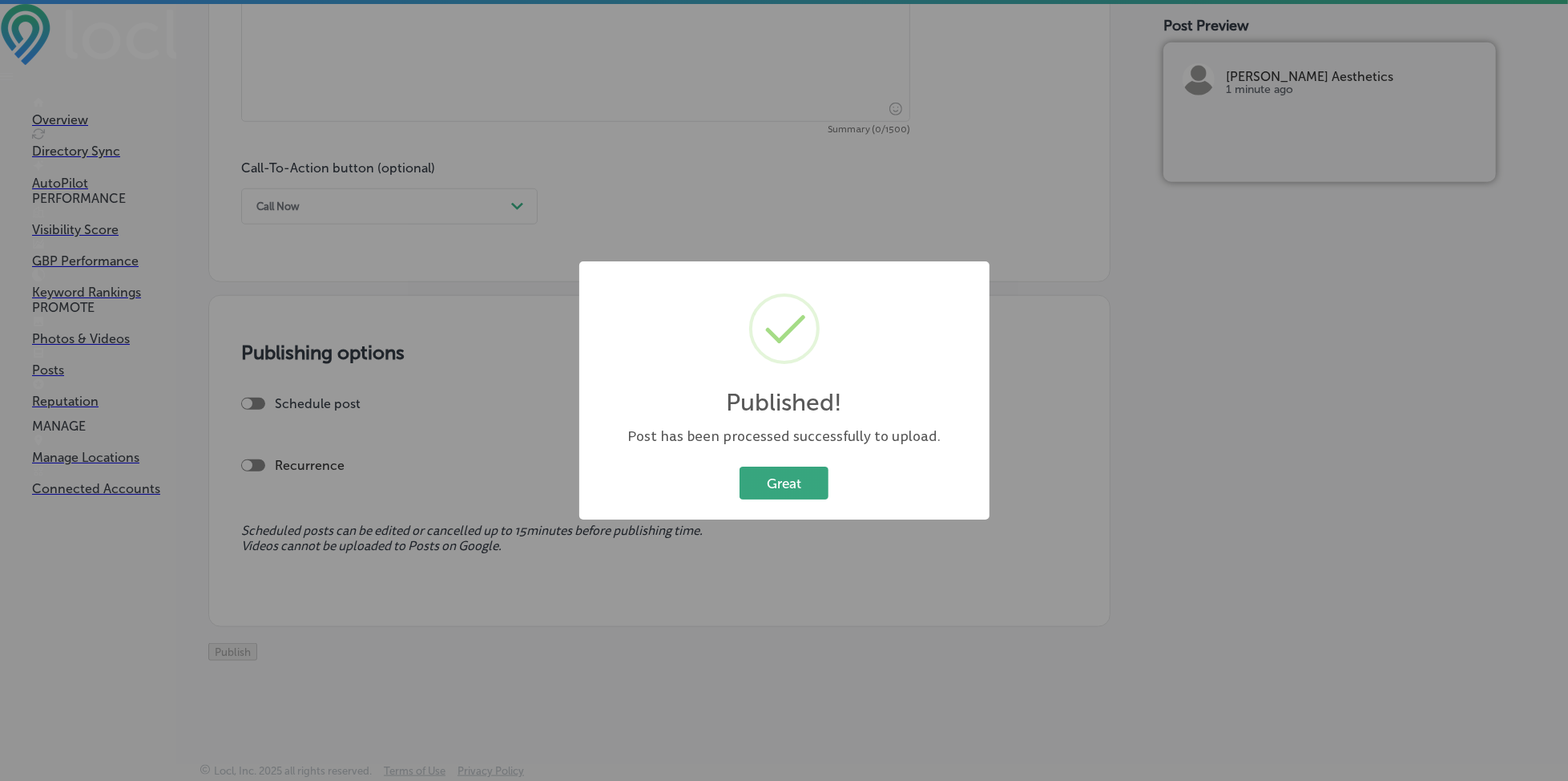
click at [765, 481] on button "Great" at bounding box center [784, 483] width 89 height 33
